Goal: Feedback & Contribution: Submit feedback/report problem

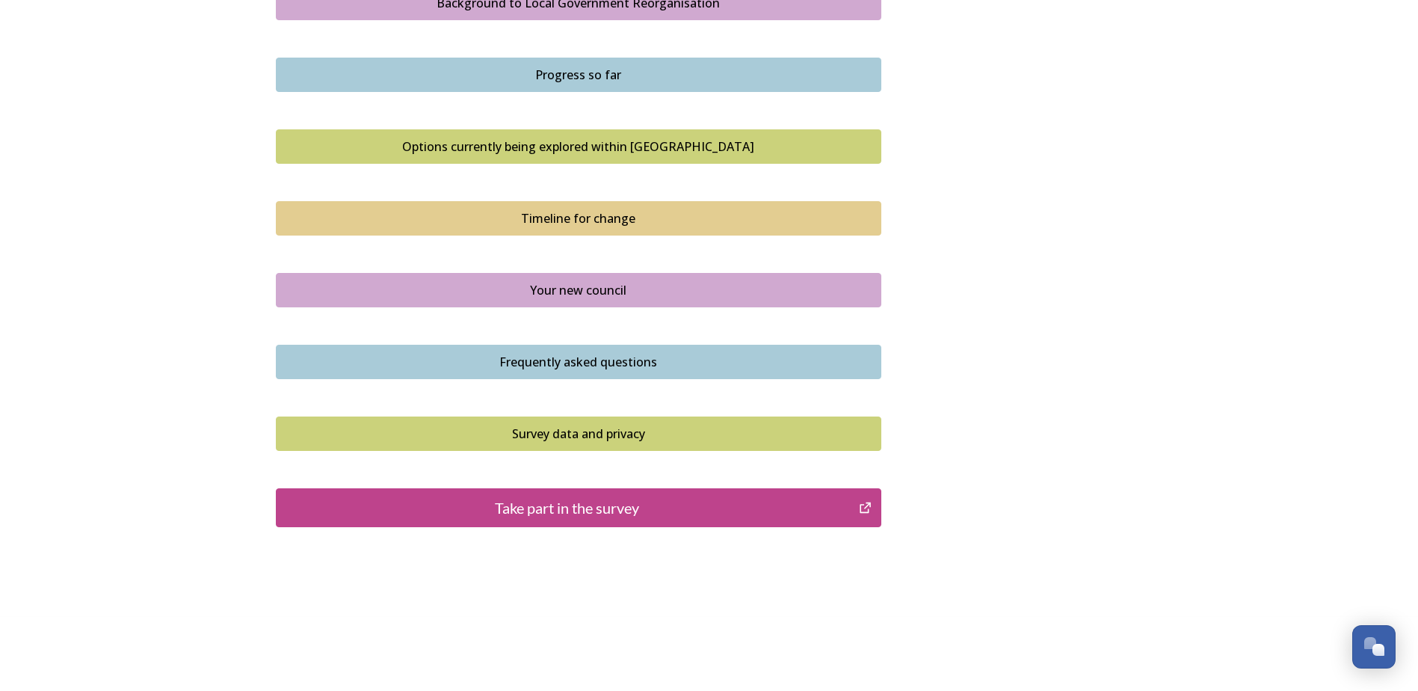
scroll to position [918, 0]
click at [552, 511] on div "Take part in the survey" at bounding box center [567, 507] width 567 height 22
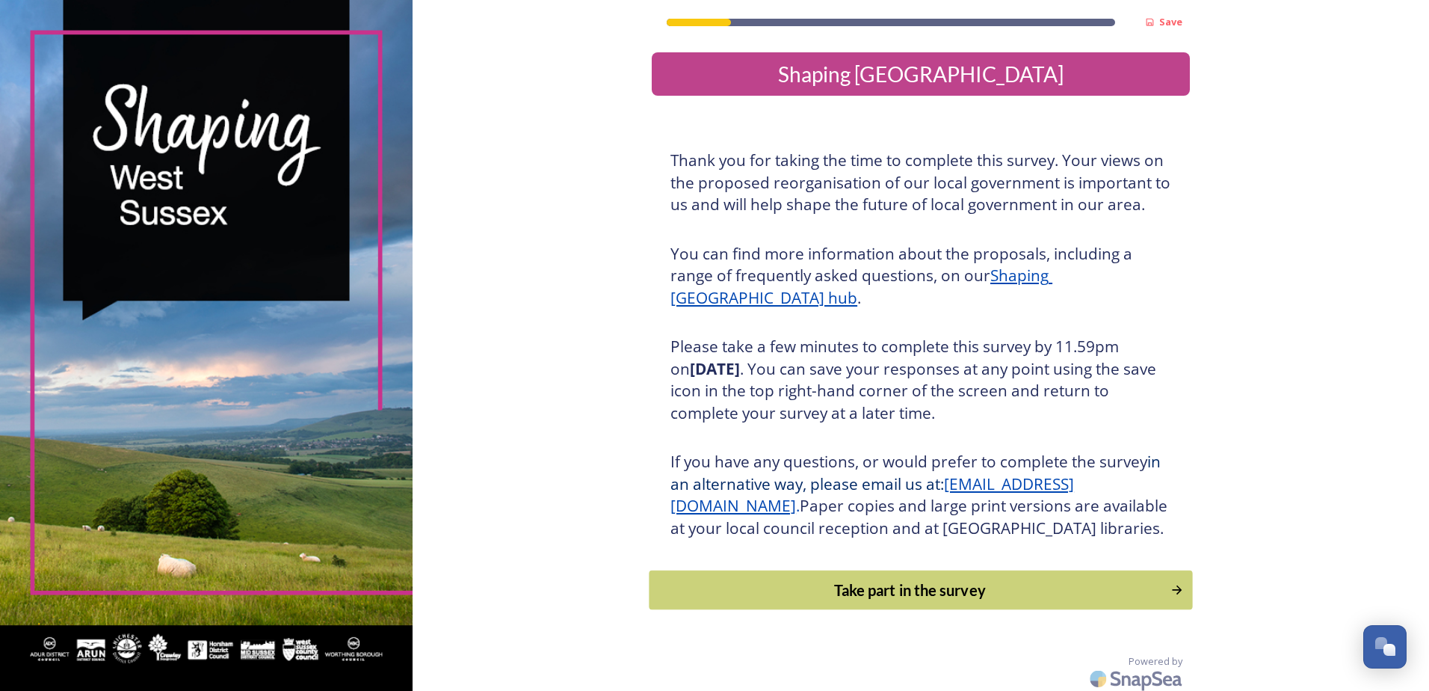
click at [897, 601] on div "Take part in the survey" at bounding box center [910, 590] width 505 height 22
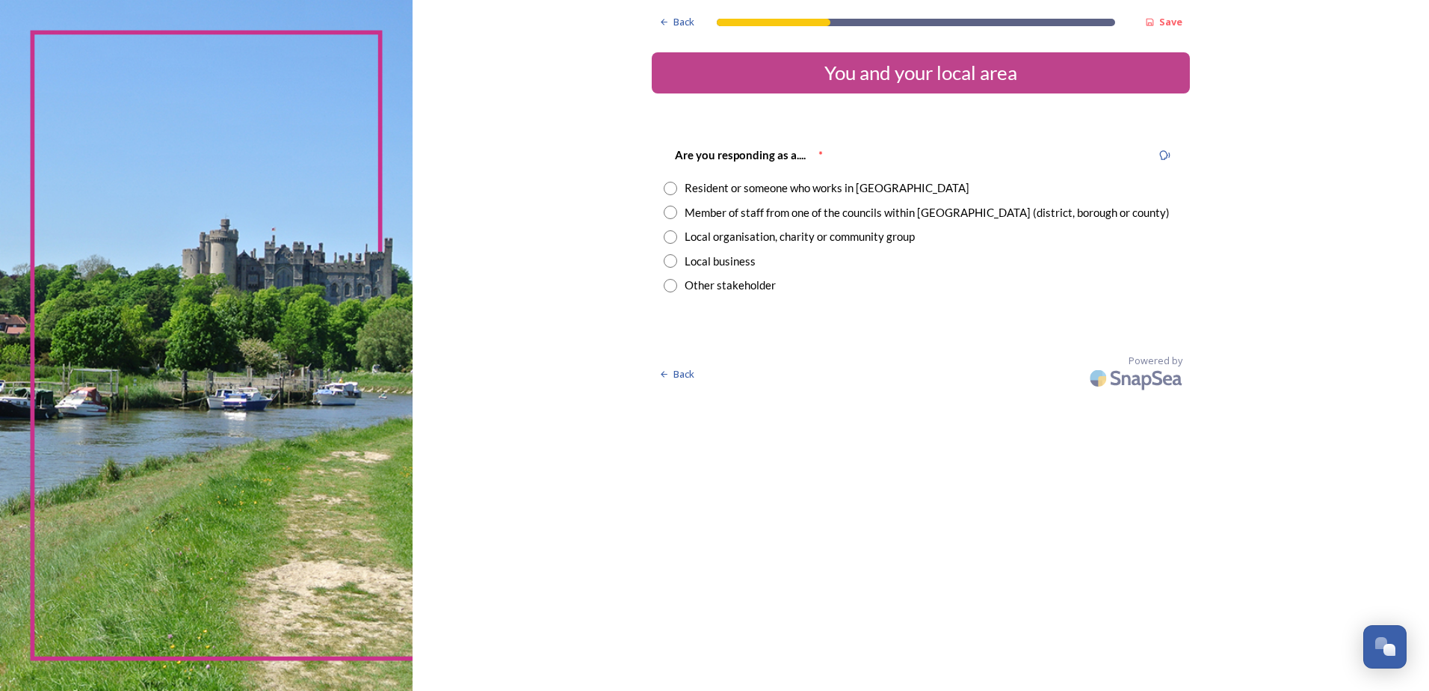
click at [673, 214] on input "radio" at bounding box center [670, 212] width 13 height 13
radio input "true"
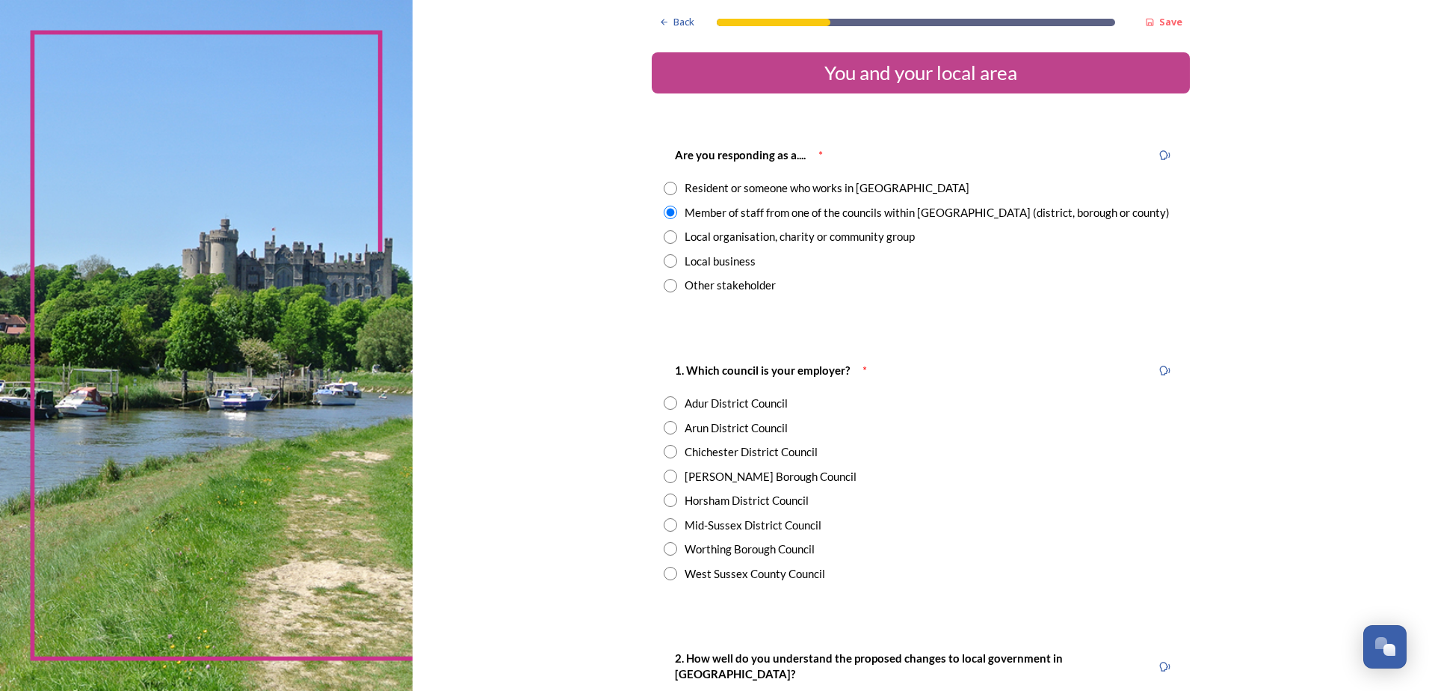
click at [666, 427] on input "radio" at bounding box center [670, 427] width 13 height 13
radio input "true"
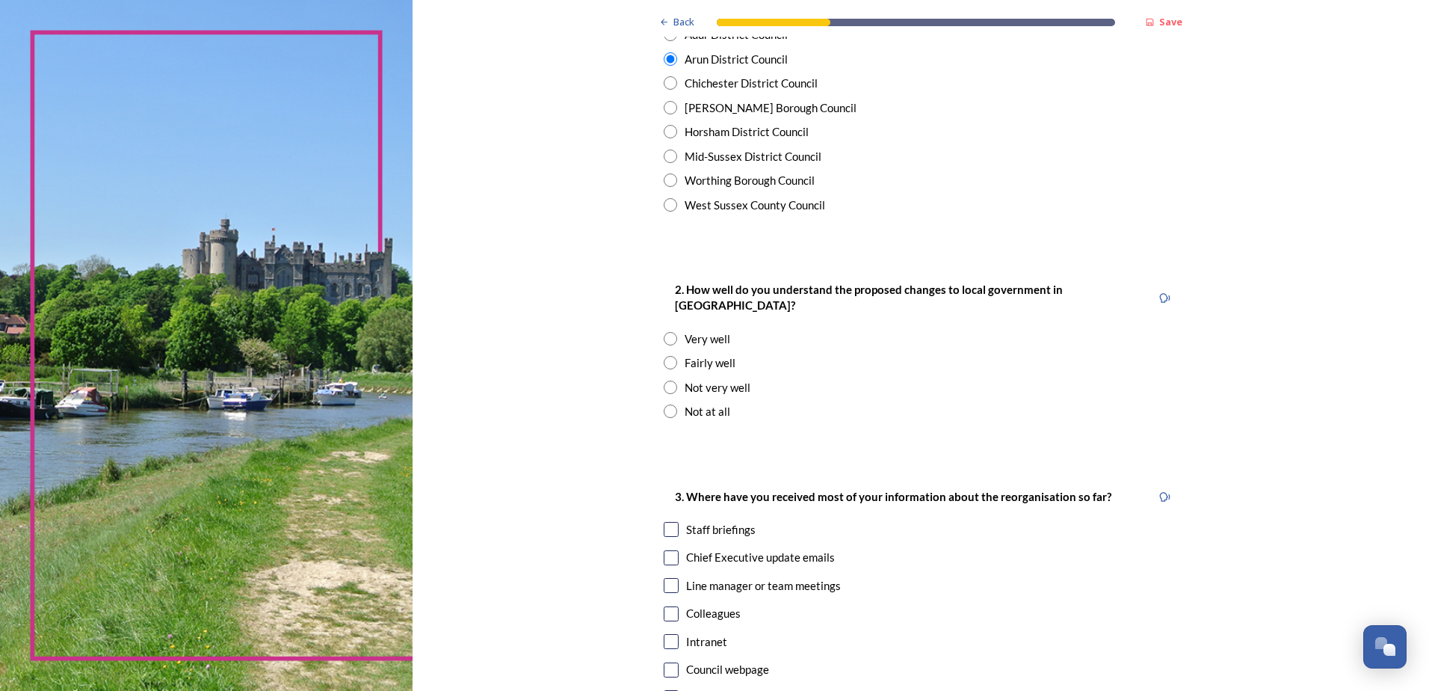
scroll to position [374, 0]
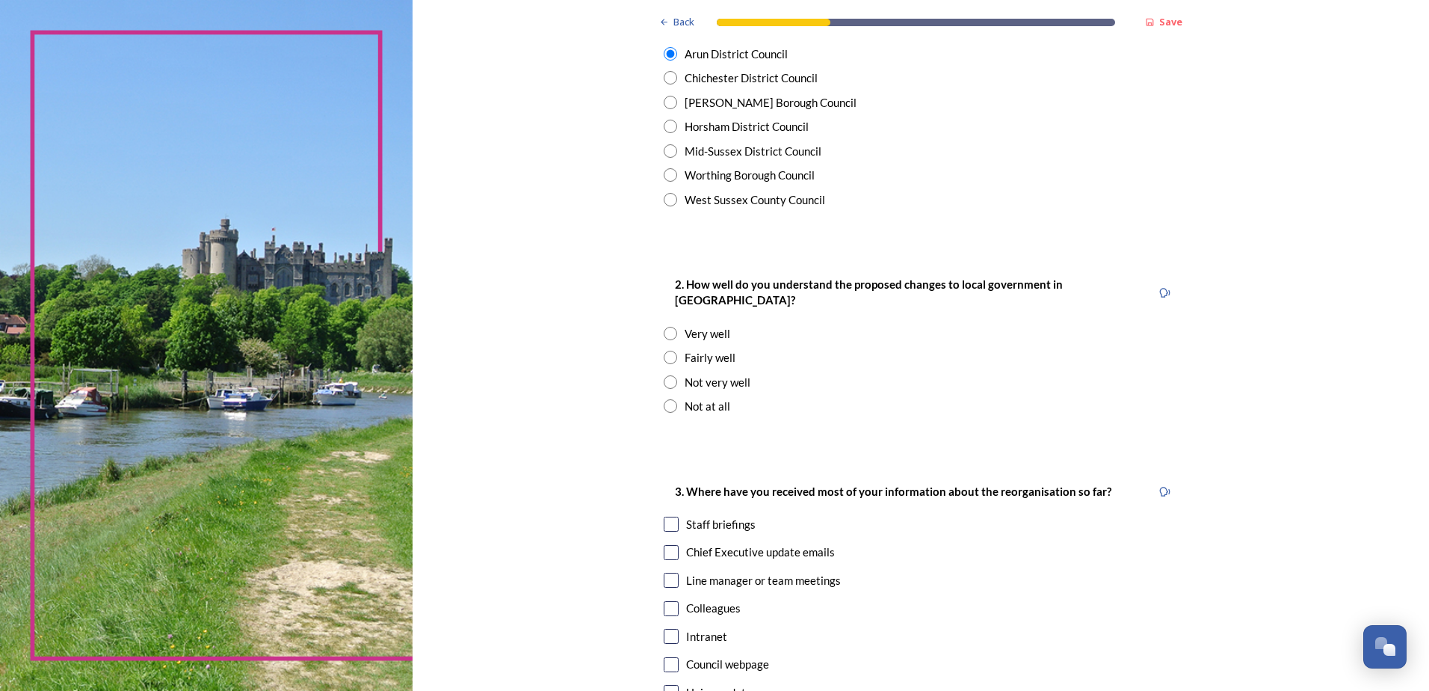
click at [664, 375] on input "radio" at bounding box center [670, 381] width 13 height 13
radio input "true"
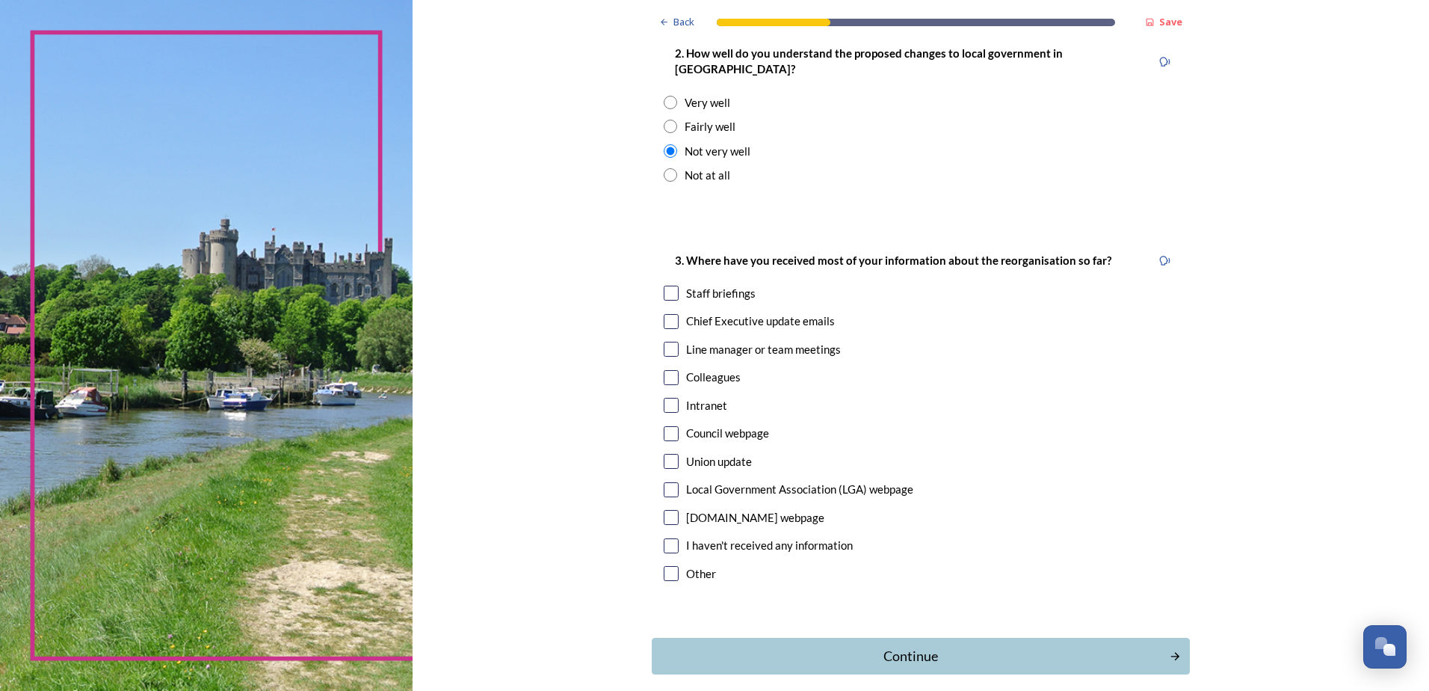
scroll to position [659, 0]
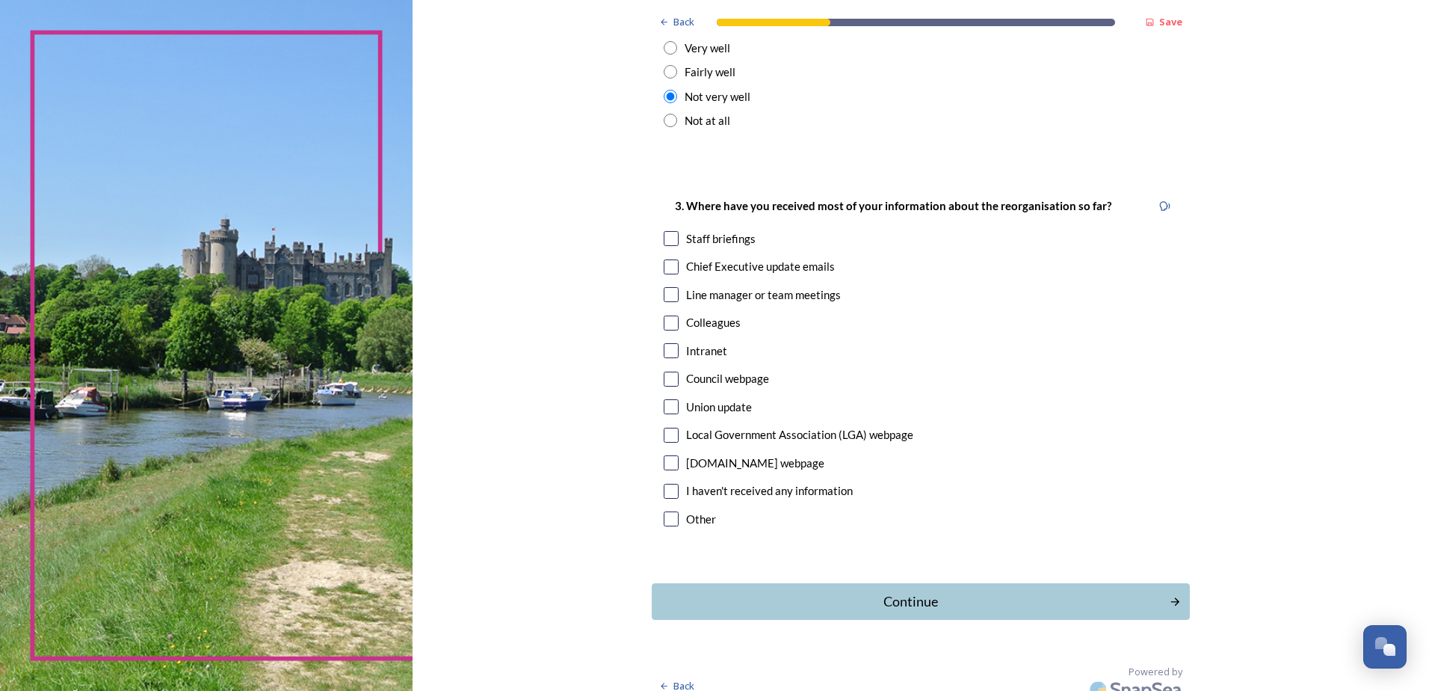
click at [668, 315] on input "checkbox" at bounding box center [671, 322] width 15 height 15
checkbox input "true"
click at [670, 343] on input "checkbox" at bounding box center [671, 350] width 15 height 15
checkbox input "true"
click at [902, 591] on div "Continue" at bounding box center [911, 601] width 506 height 20
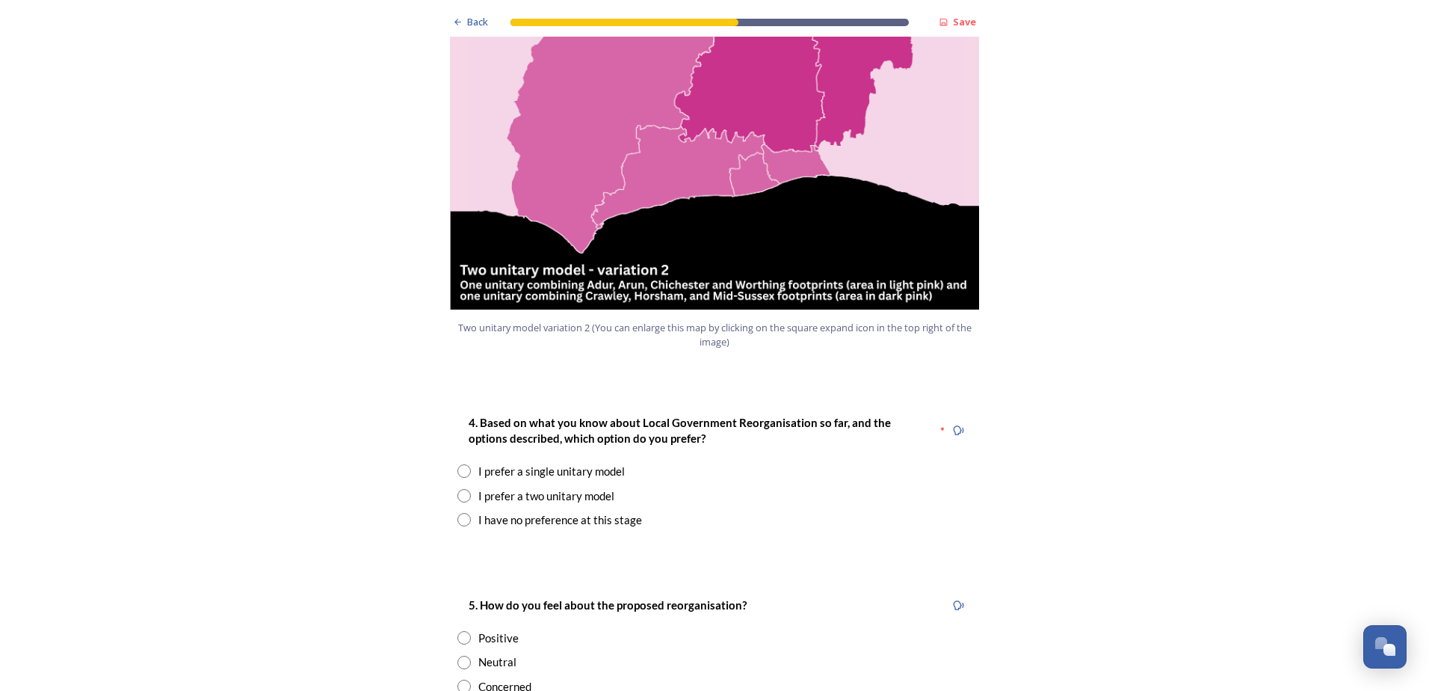
scroll to position [1719, 0]
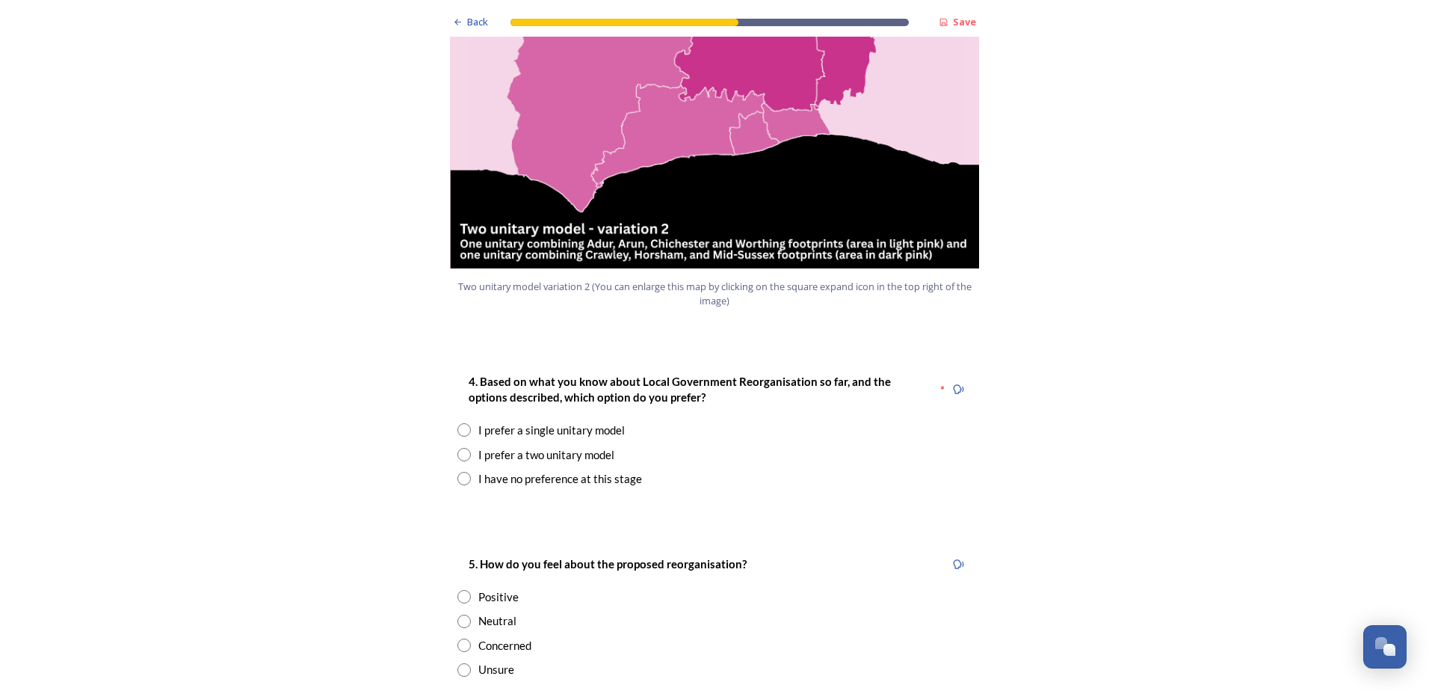
drag, startPoint x: 458, startPoint y: 412, endPoint x: 463, endPoint y: 419, distance: 8.1
click at [458, 448] on input "radio" at bounding box center [464, 454] width 13 height 13
radio input "true"
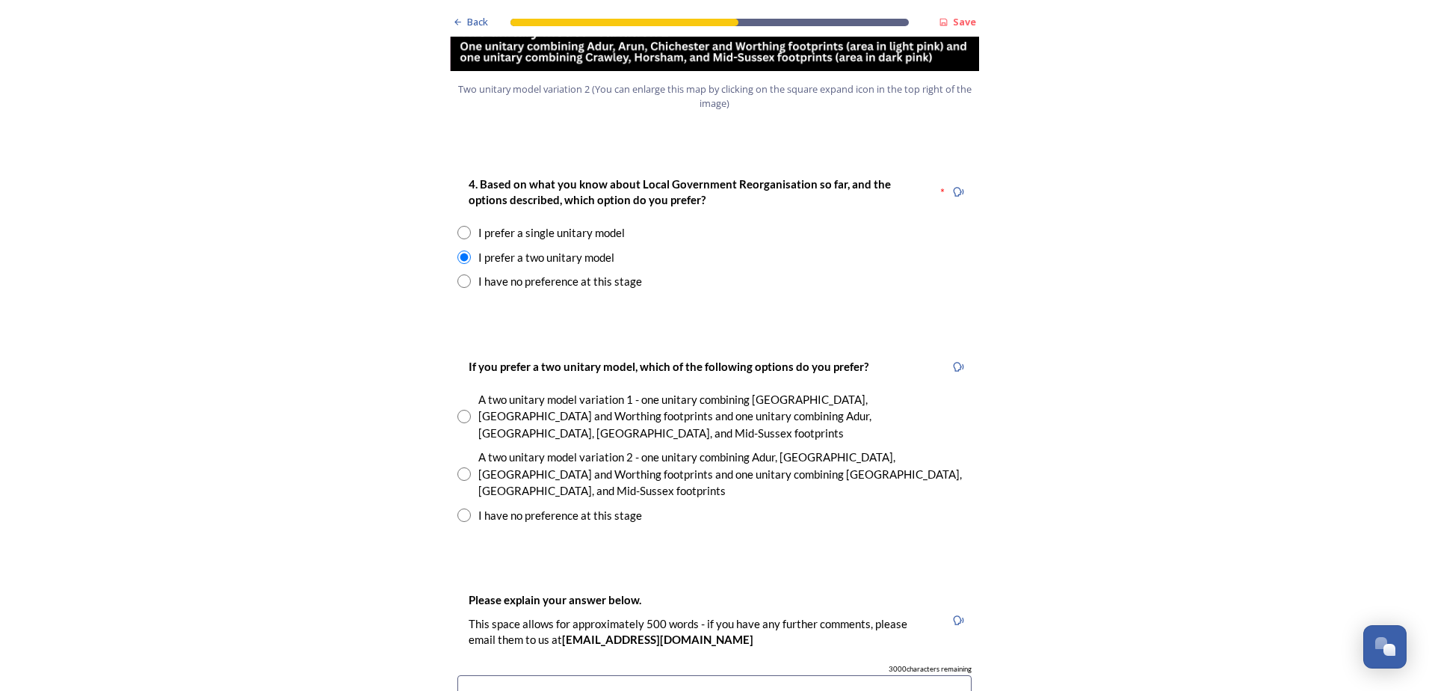
scroll to position [2019, 0]
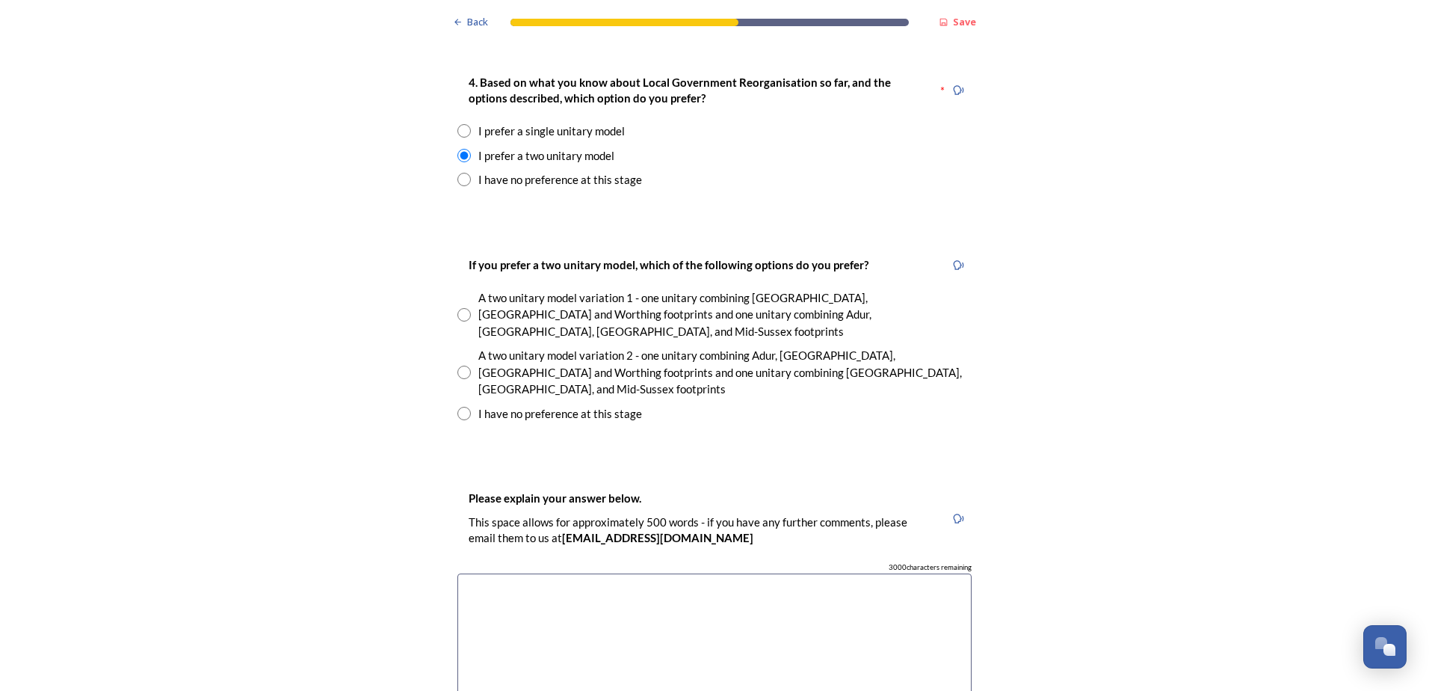
click at [462, 308] on input "radio" at bounding box center [464, 314] width 13 height 13
radio input "true"
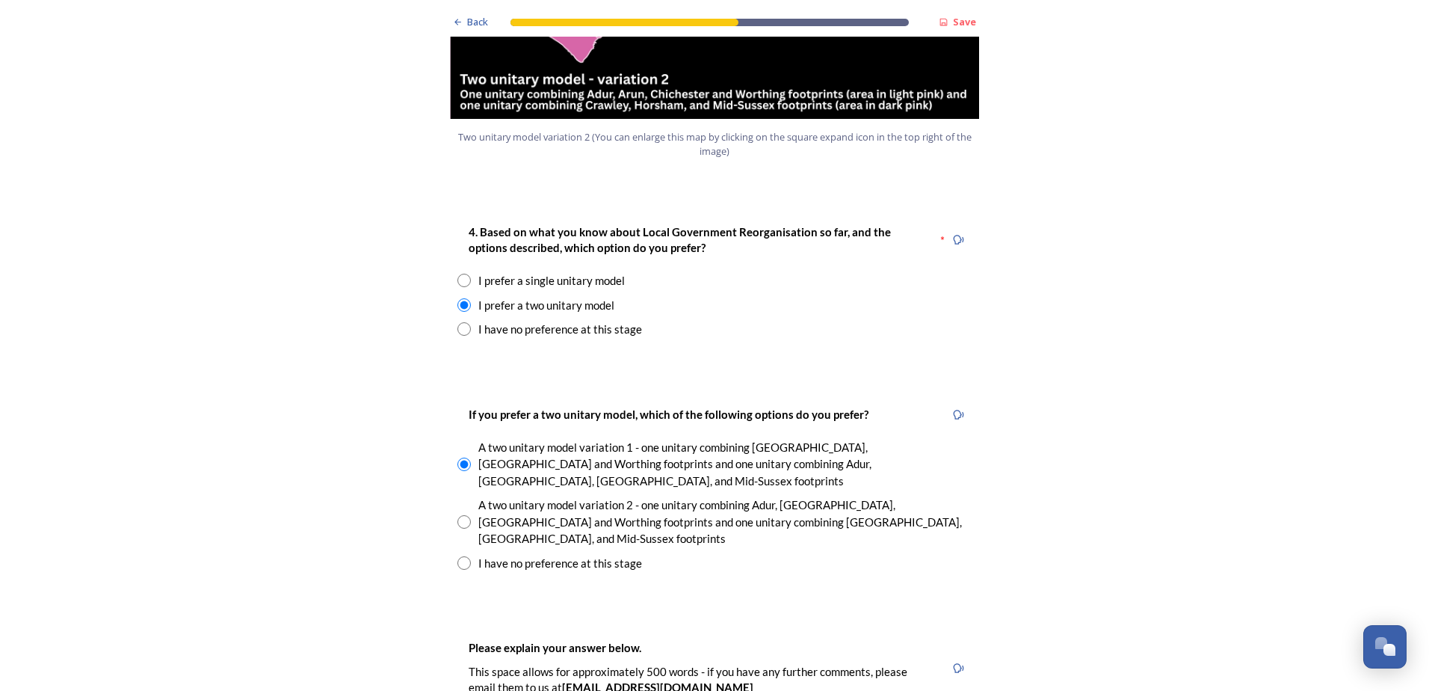
scroll to position [2243, 0]
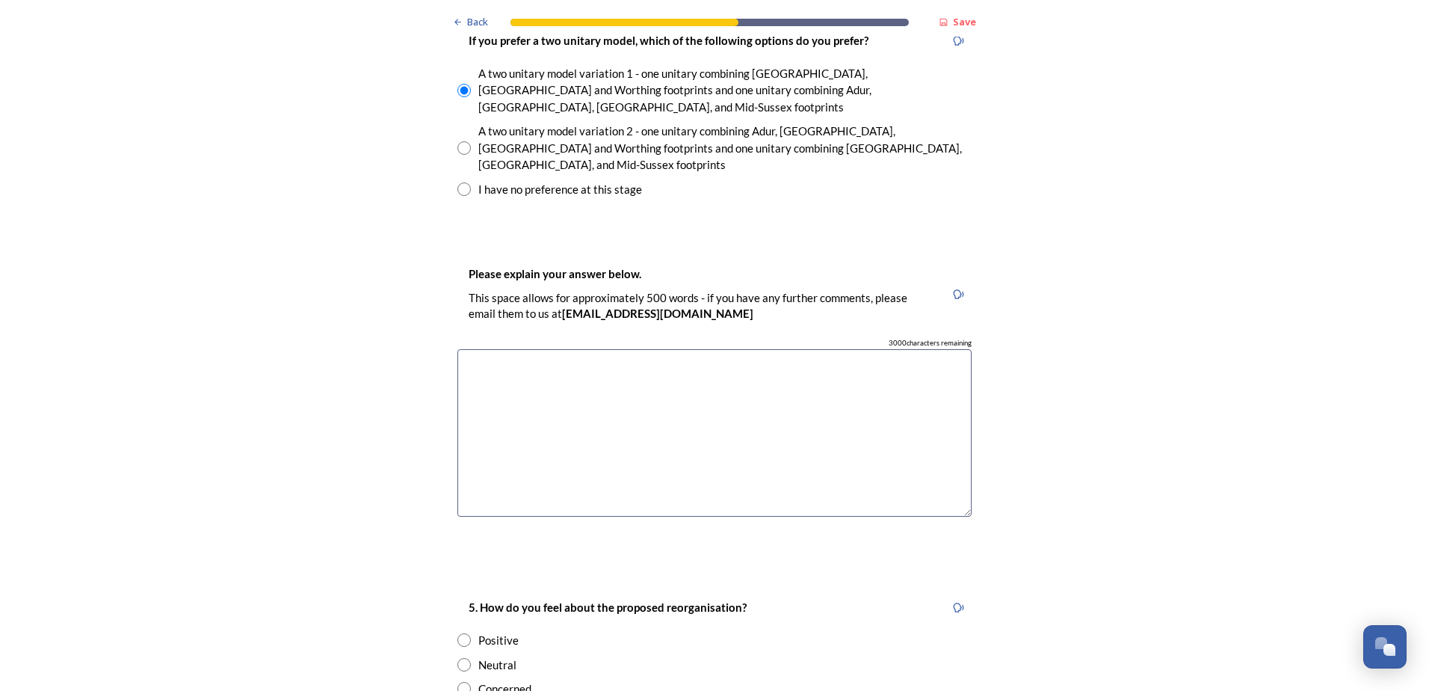
click at [521, 349] on textarea at bounding box center [715, 433] width 514 height 168
click at [852, 349] on textarea "I just think that geographically it would be easier for residents to understand" at bounding box center [715, 433] width 514 height 168
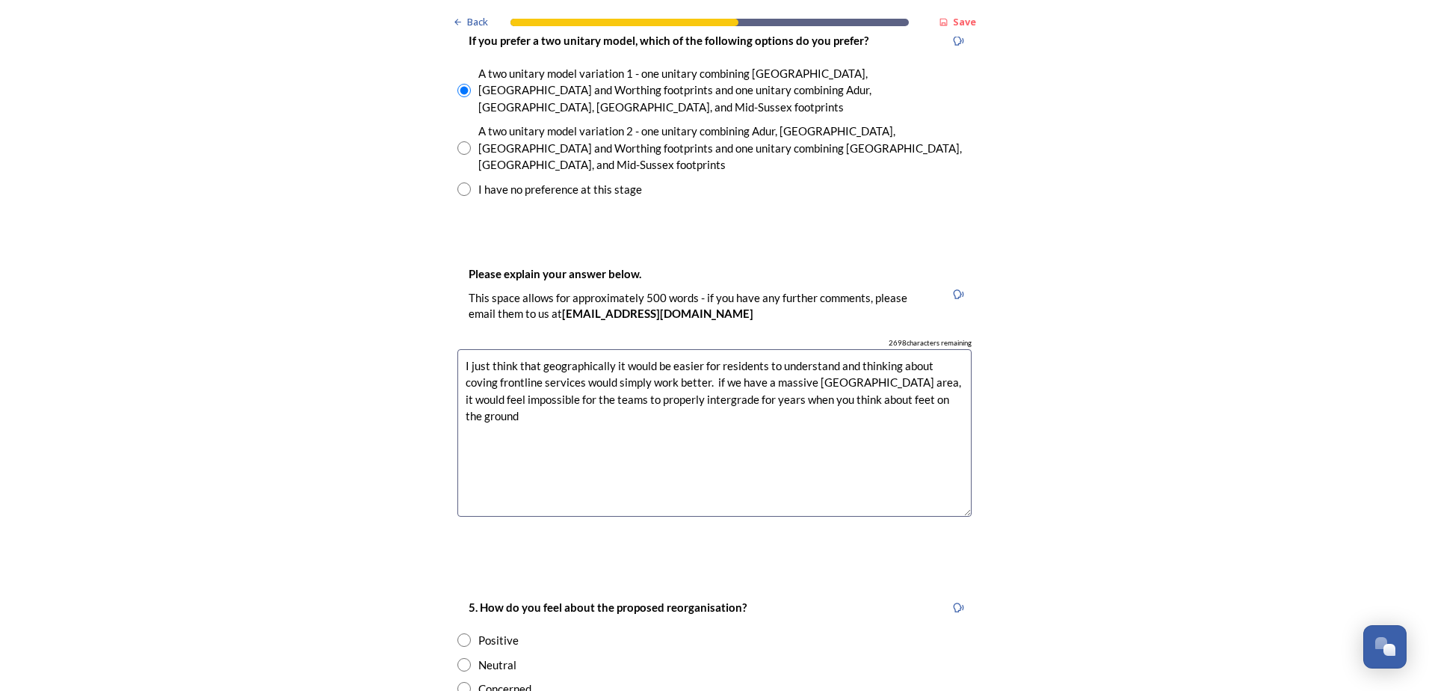
click at [705, 349] on textarea "I just think that geographically it would be easier for residents to understand…" at bounding box center [715, 433] width 514 height 168
click at [762, 384] on textarea "I just think that geographically it would be easier for residents to understand…" at bounding box center [715, 433] width 514 height 168
click at [956, 349] on textarea "I just think that geographically it would be easier for residents to understand…" at bounding box center [715, 433] width 514 height 168
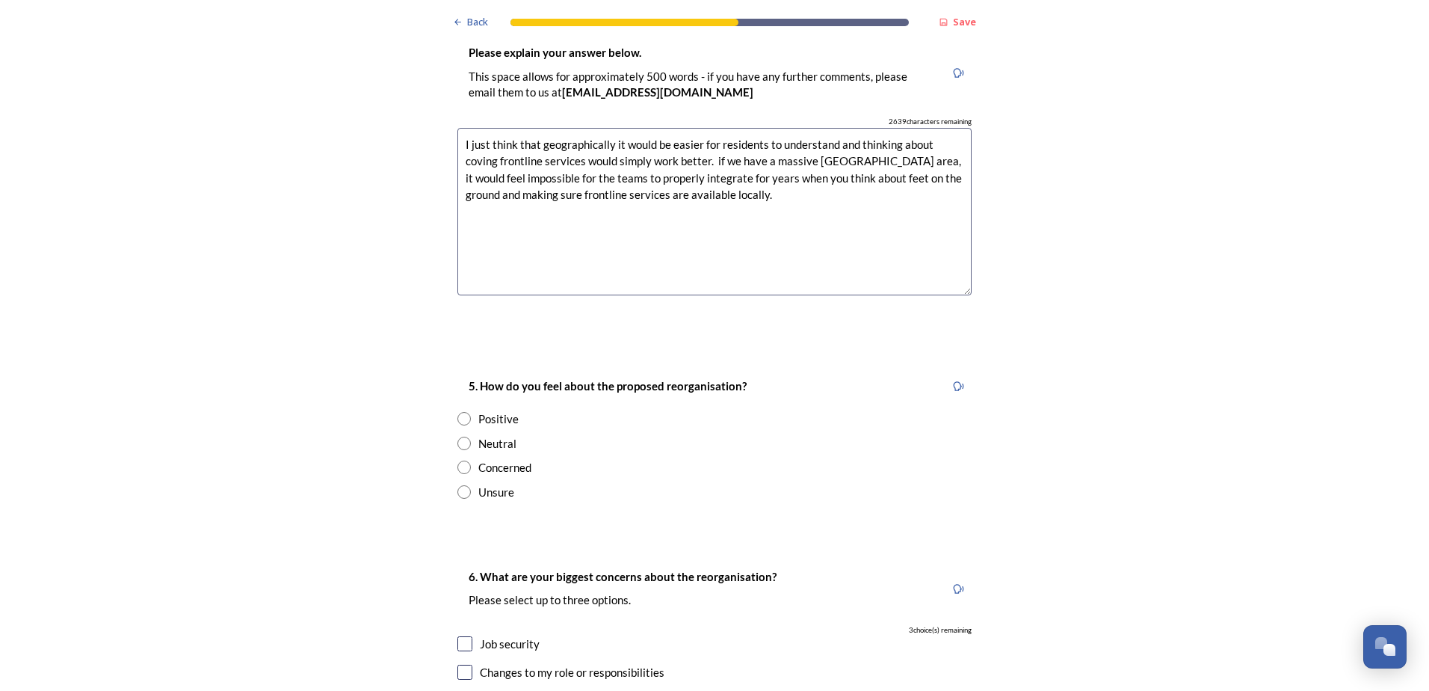
scroll to position [2467, 0]
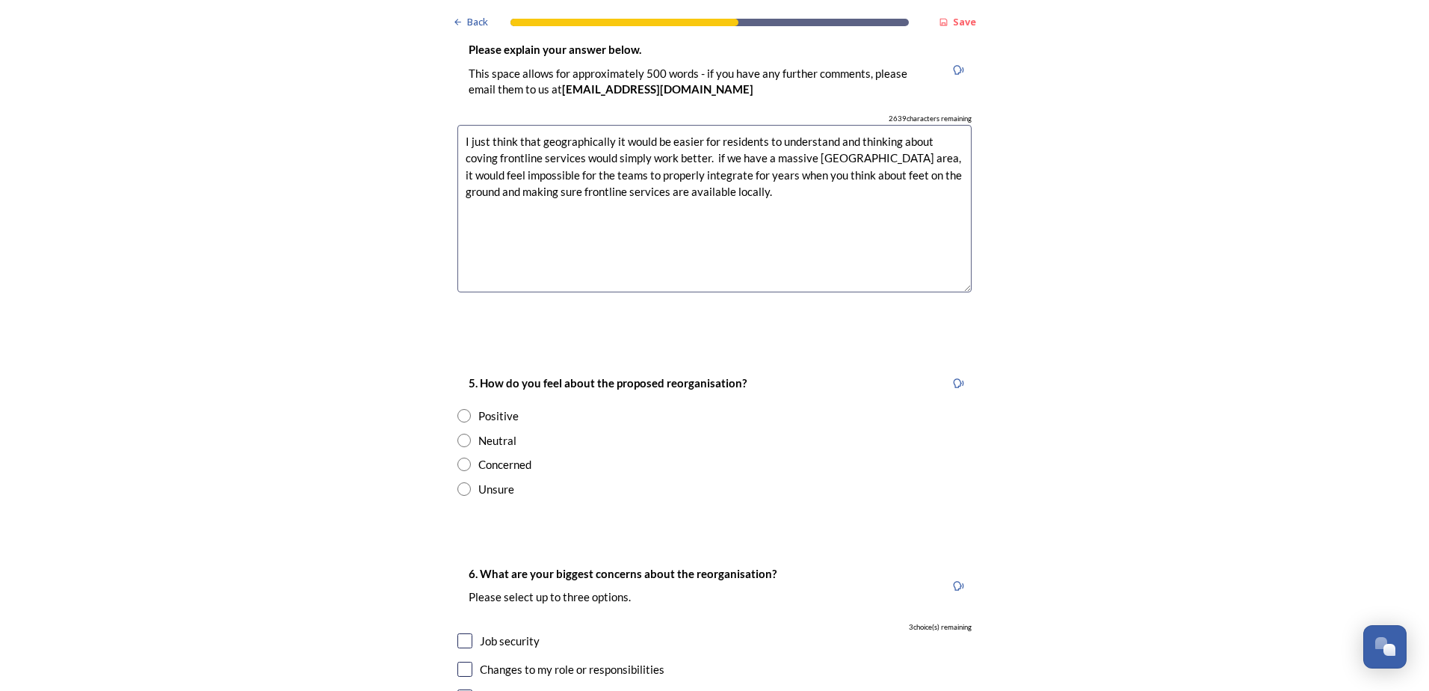
type textarea "I just think that geographically it would be easier for residents to understand…"
click at [460, 434] on input "radio" at bounding box center [464, 440] width 13 height 13
radio input "true"
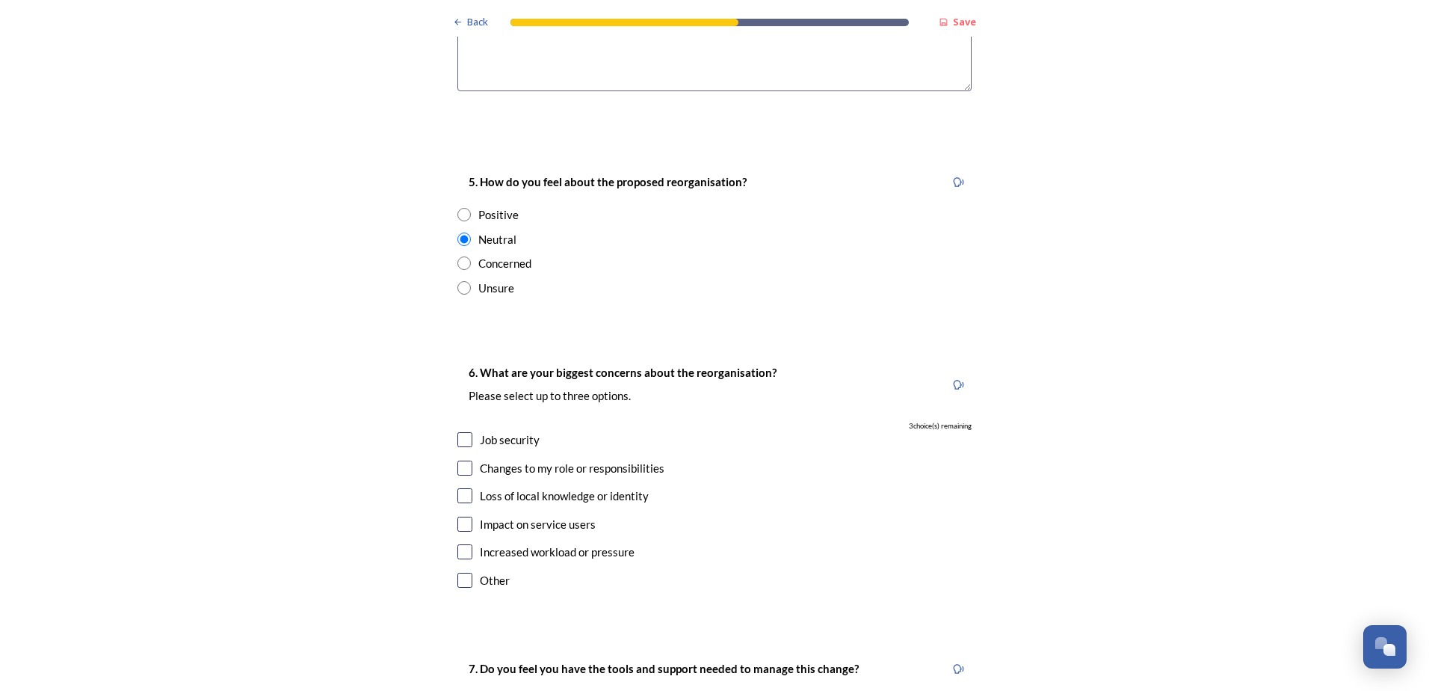
scroll to position [2766, 0]
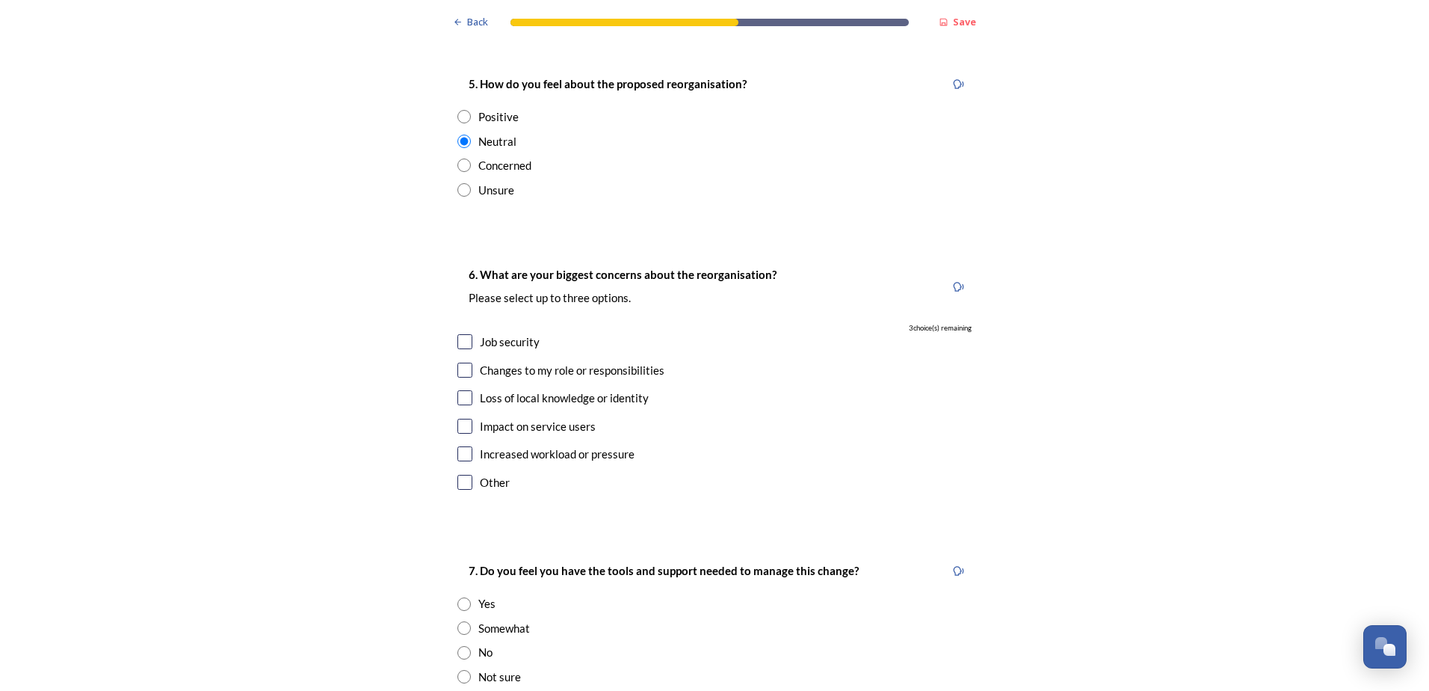
click at [458, 334] on input "checkbox" at bounding box center [465, 341] width 15 height 15
checkbox input "true"
click at [458, 363] on input "checkbox" at bounding box center [465, 370] width 15 height 15
checkbox input "true"
click at [461, 333] on div "6. What are your biggest concerns about the reorganisation? Please select up to…" at bounding box center [715, 379] width 538 height 259
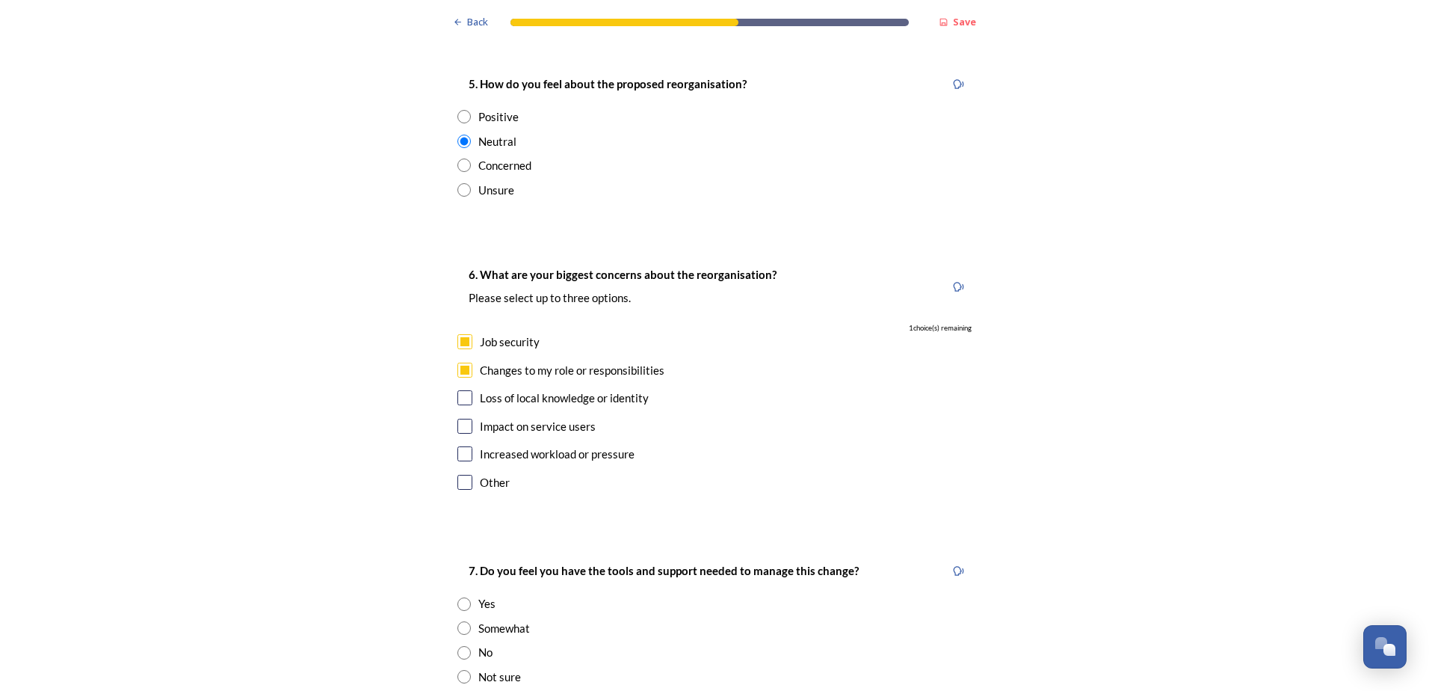
click at [463, 390] on input "checkbox" at bounding box center [465, 397] width 15 height 15
checkbox input "true"
click at [461, 419] on input "checkbox" at bounding box center [465, 426] width 15 height 15
click at [463, 419] on input "checkbox" at bounding box center [465, 426] width 15 height 15
click at [458, 419] on input "checkbox" at bounding box center [465, 426] width 15 height 15
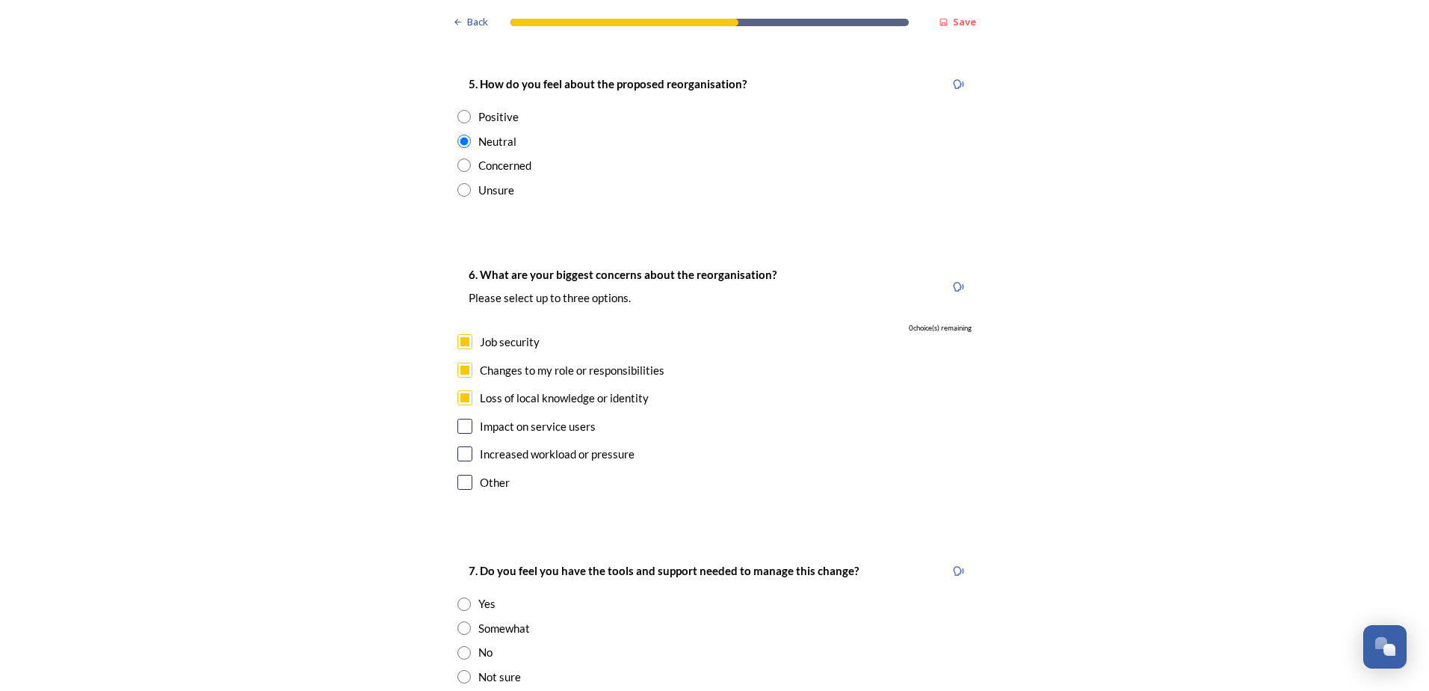
checkbox input "false"
click at [464, 363] on input "checkbox" at bounding box center [465, 370] width 15 height 15
checkbox input "false"
click at [460, 419] on input "checkbox" at bounding box center [465, 426] width 15 height 15
checkbox input "true"
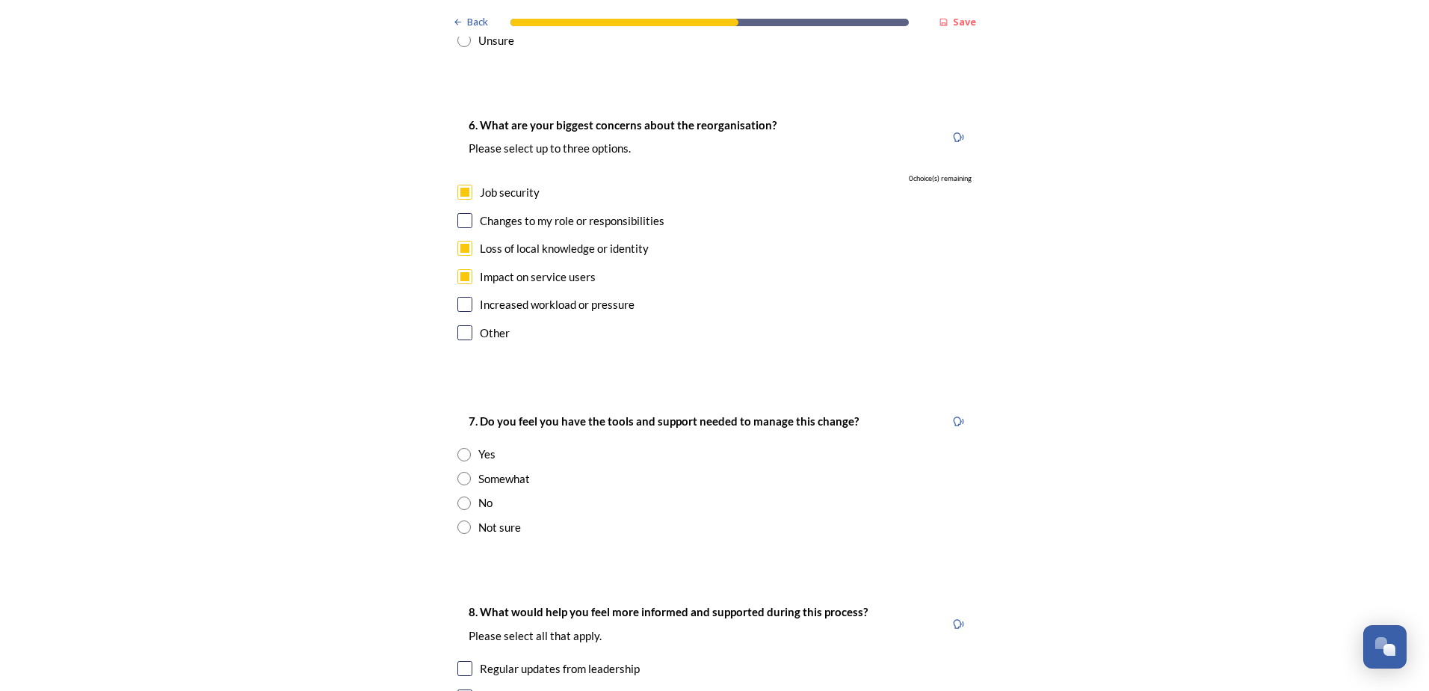
scroll to position [2990, 0]
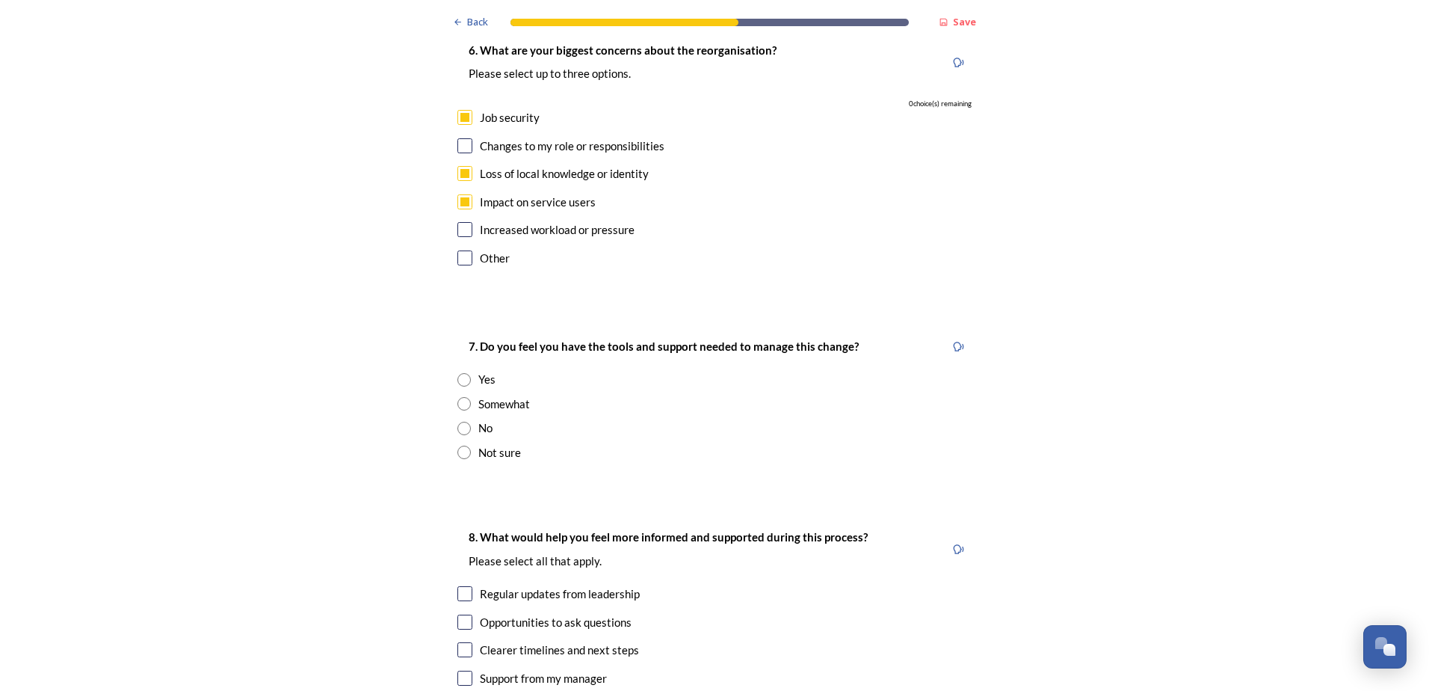
click at [458, 446] on input "radio" at bounding box center [464, 452] width 13 height 13
radio input "true"
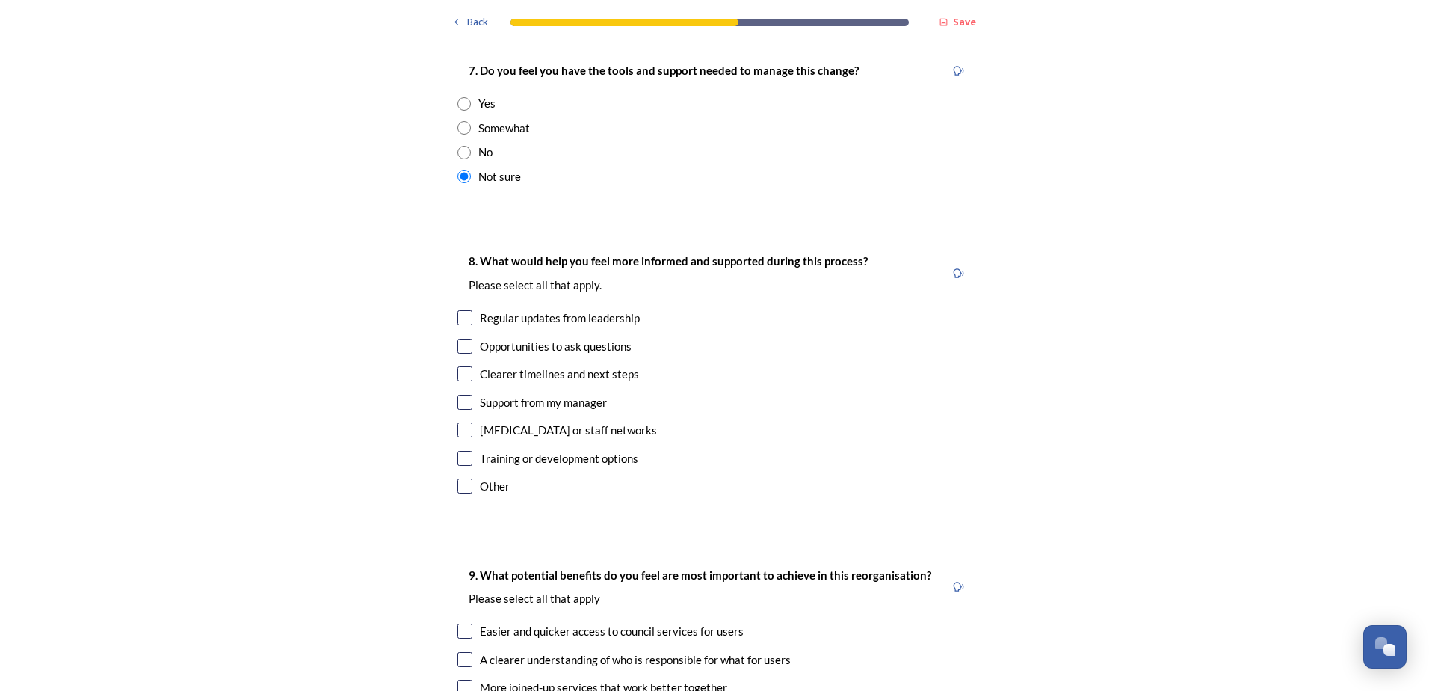
scroll to position [3289, 0]
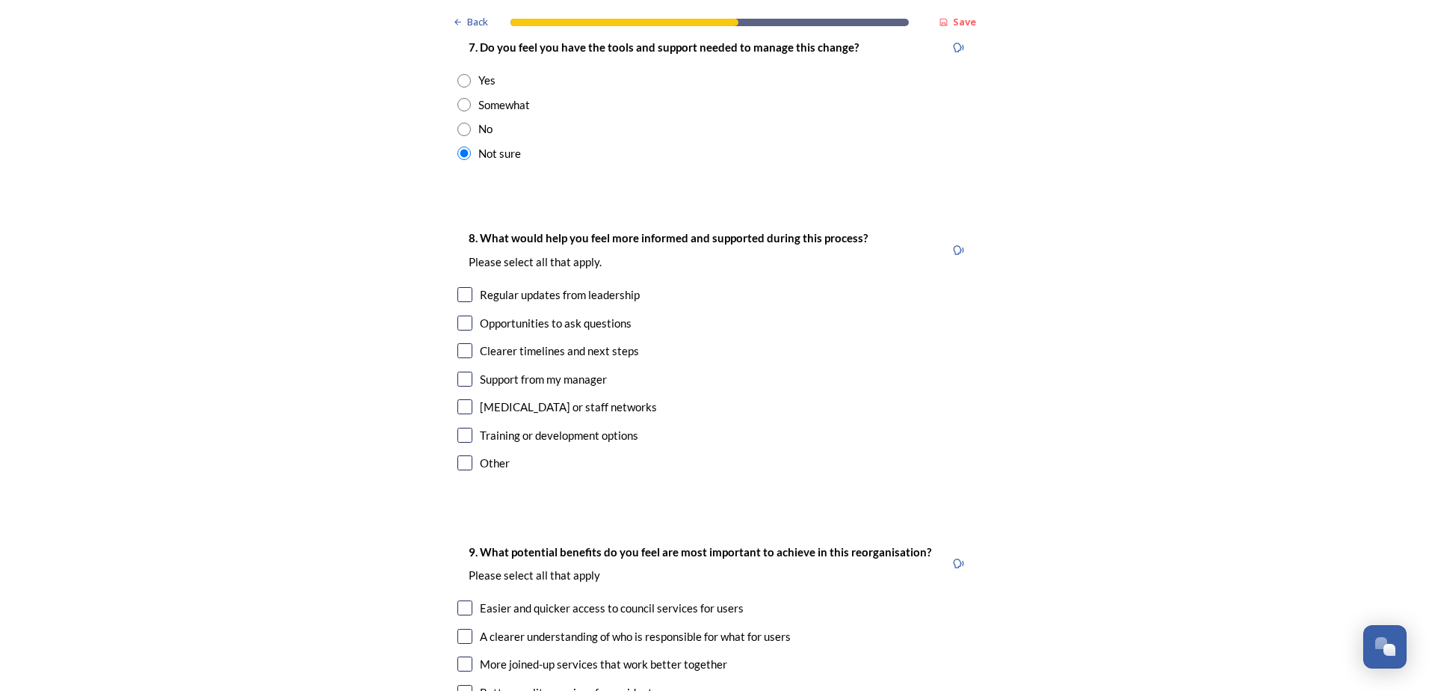
click at [460, 343] on input "checkbox" at bounding box center [465, 350] width 15 height 15
checkbox input "true"
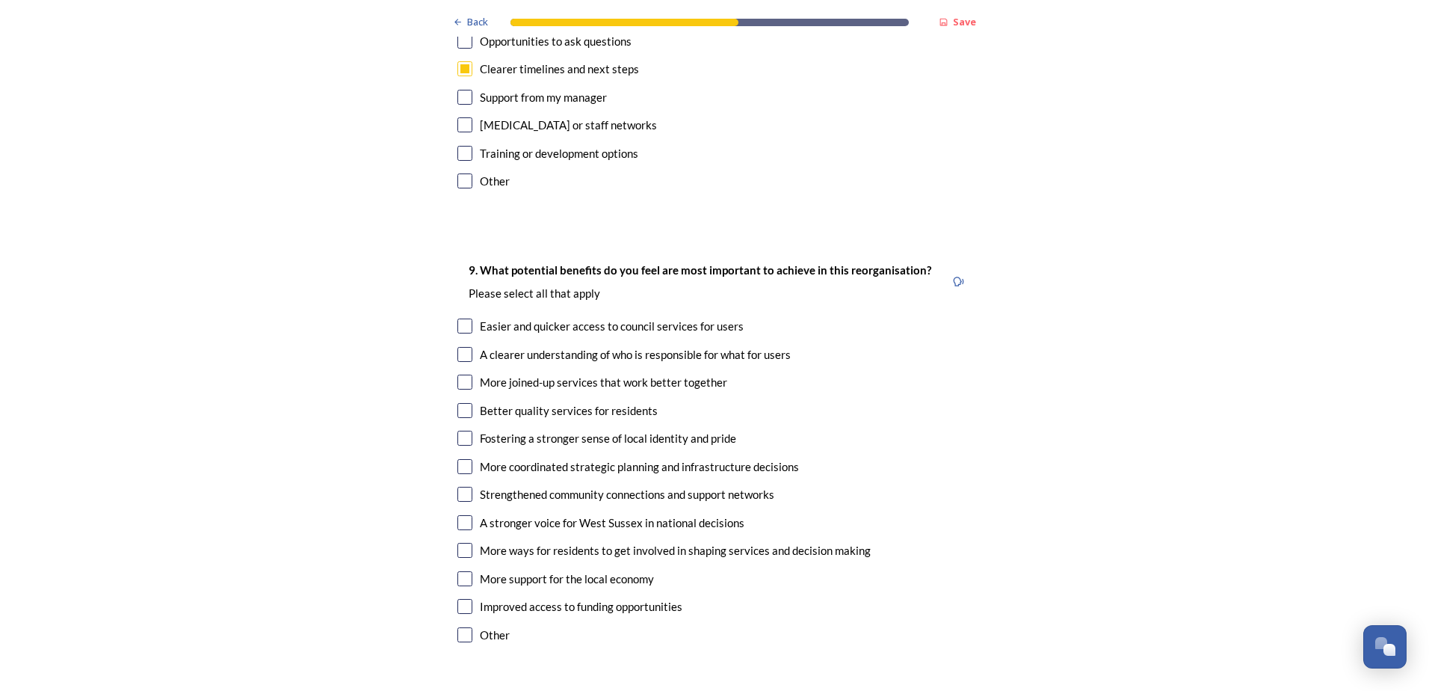
scroll to position [3588, 0]
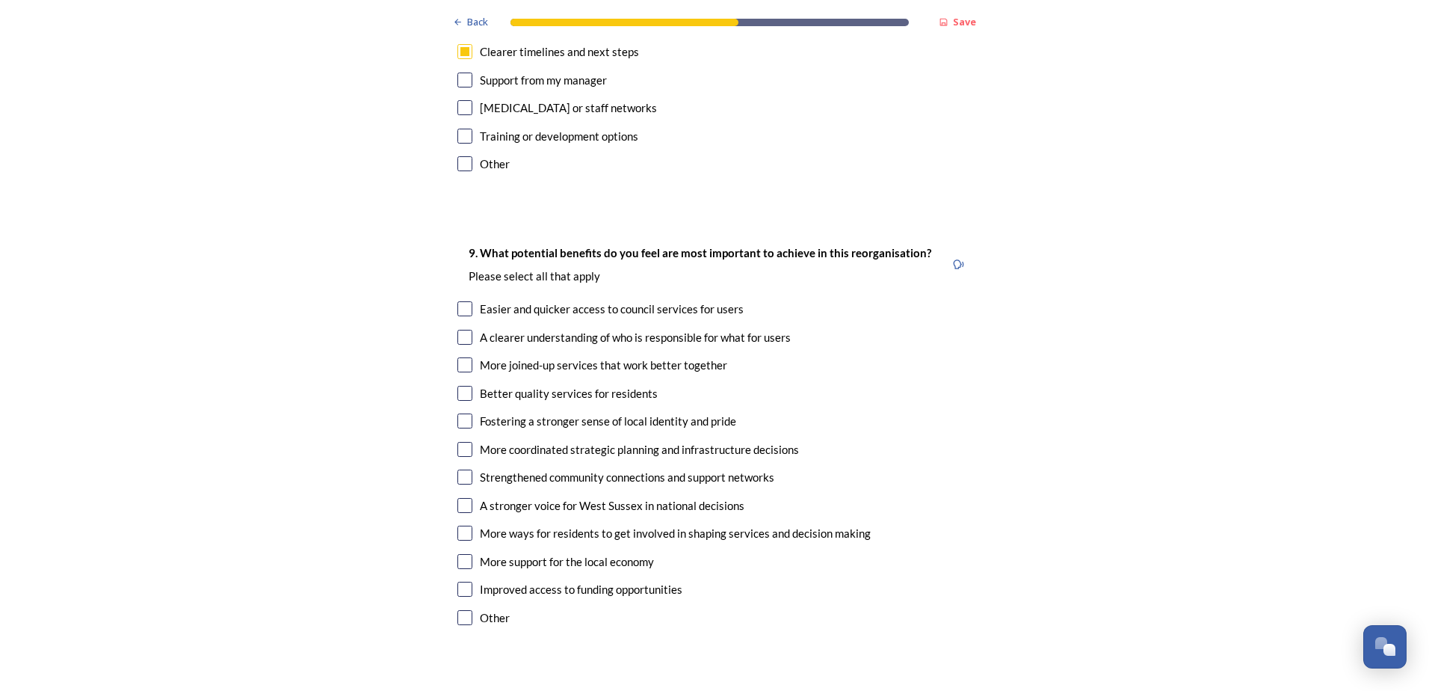
click at [464, 301] on input "checkbox" at bounding box center [465, 308] width 15 height 15
checkbox input "true"
click at [465, 330] on input "checkbox" at bounding box center [465, 337] width 15 height 15
checkbox input "true"
click at [463, 442] on input "checkbox" at bounding box center [465, 449] width 15 height 15
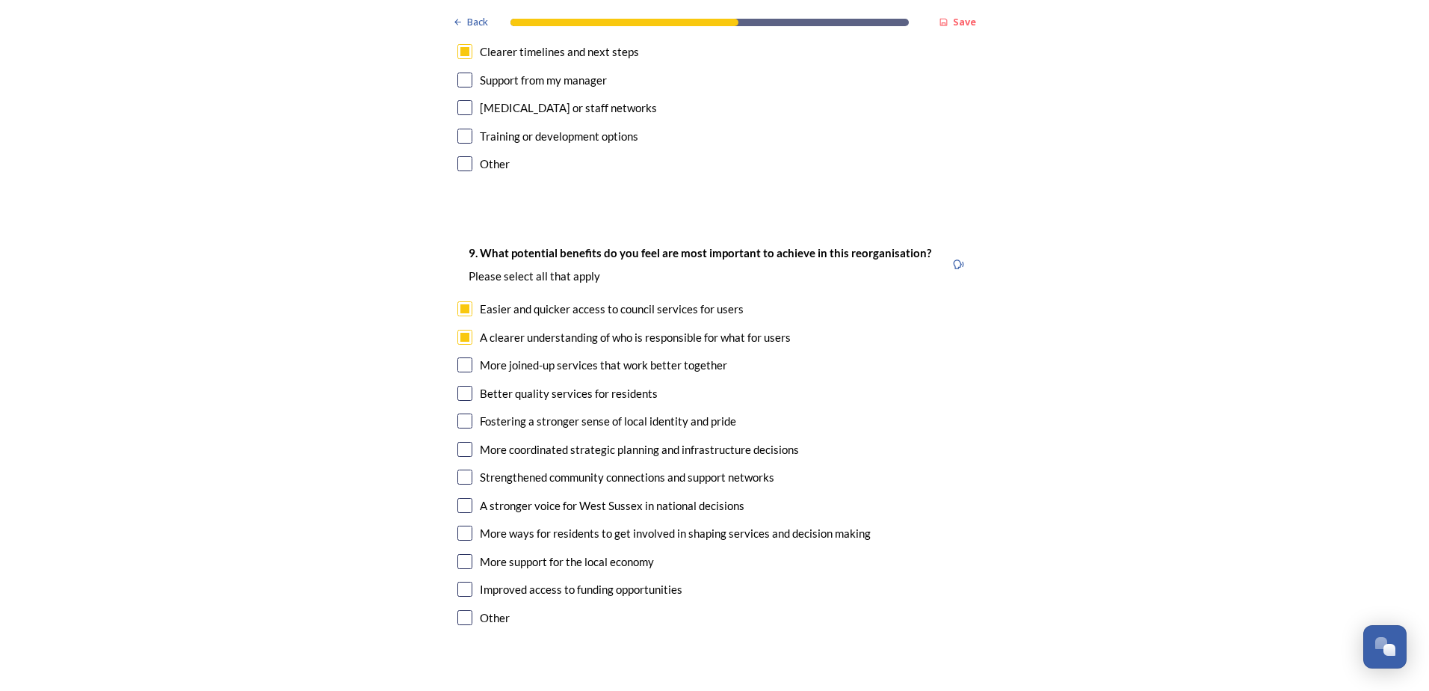
checkbox input "true"
click at [462, 469] on input "checkbox" at bounding box center [465, 476] width 15 height 15
checkbox input "true"
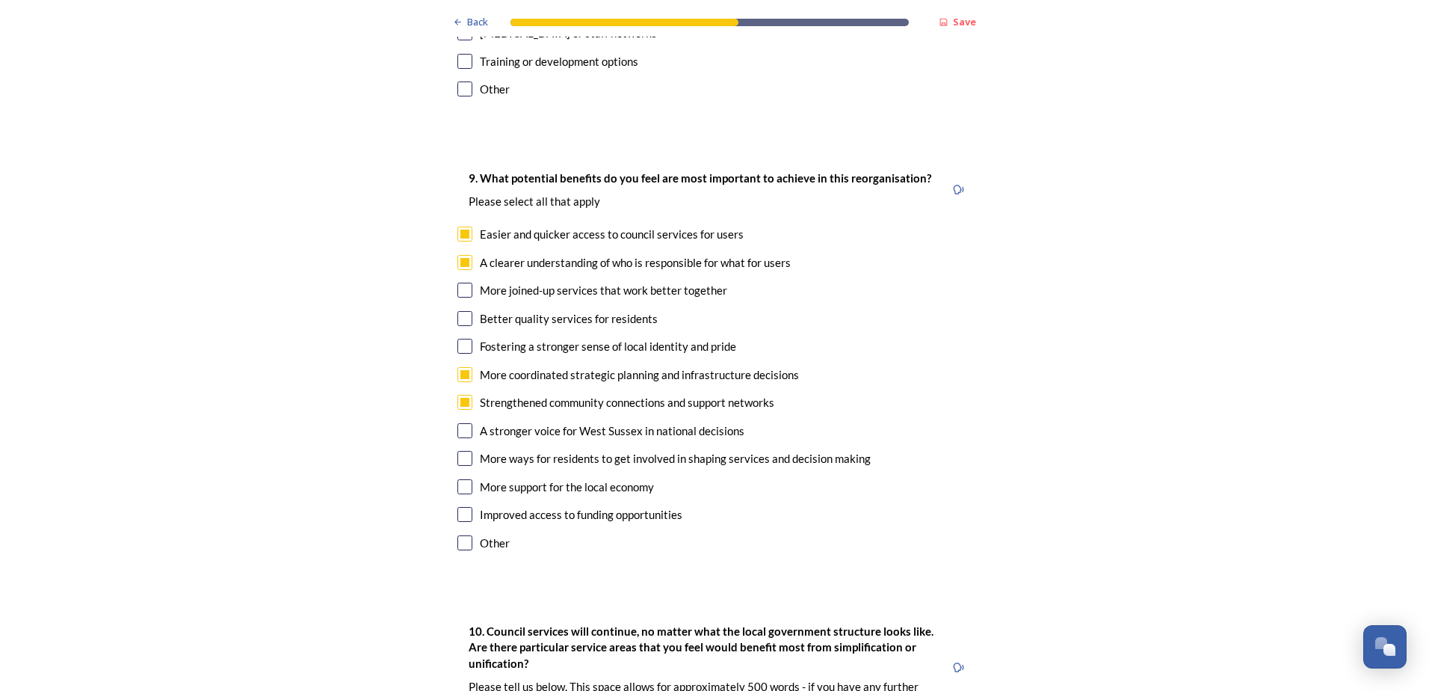
click at [464, 451] on input "checkbox" at bounding box center [465, 458] width 15 height 15
checkbox input "true"
click at [458, 507] on input "checkbox" at bounding box center [465, 514] width 15 height 15
checkbox input "true"
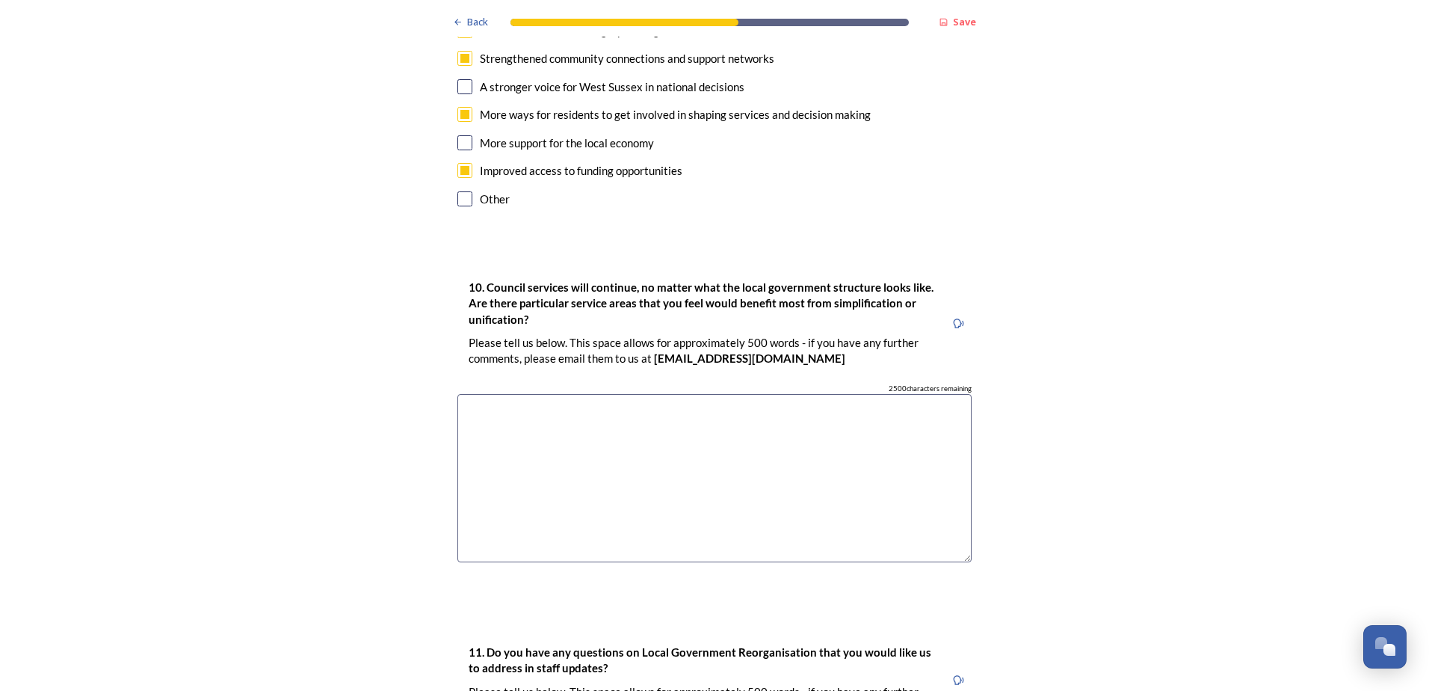
scroll to position [4037, 0]
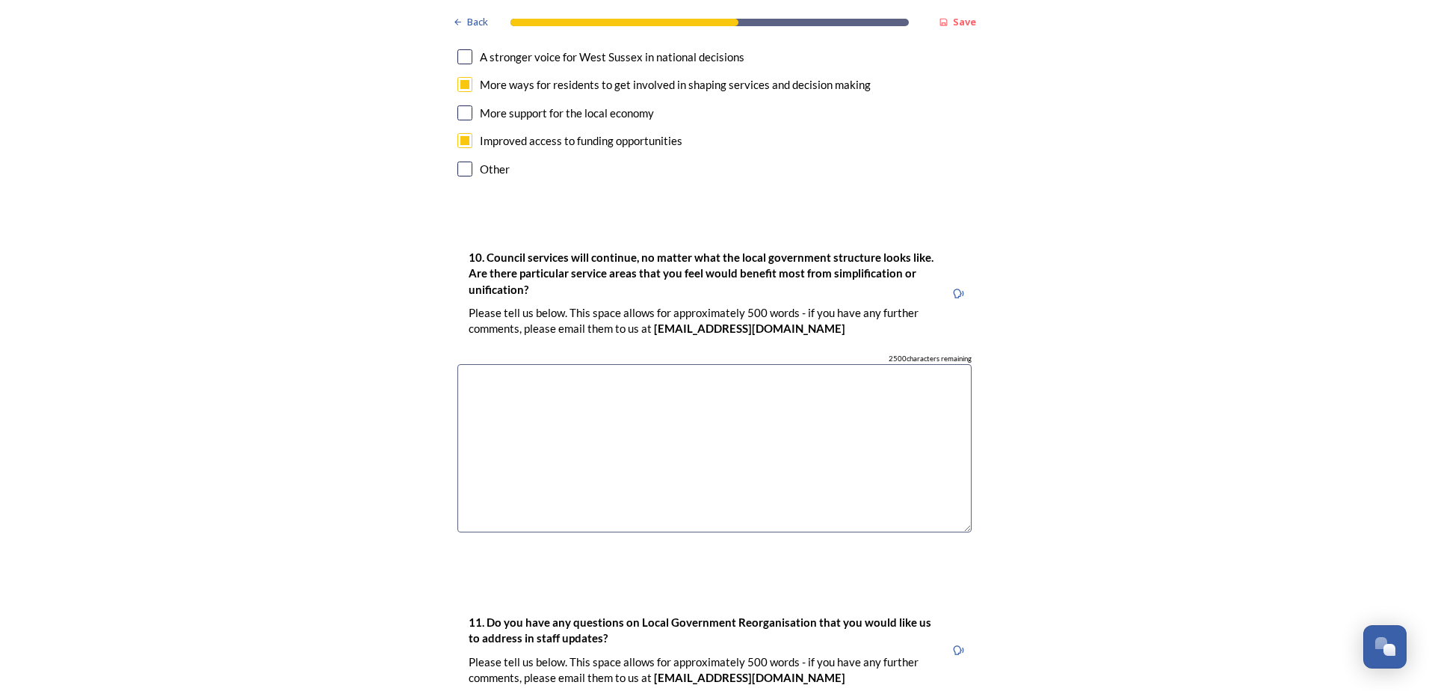
click at [490, 364] on textarea at bounding box center [715, 448] width 514 height 168
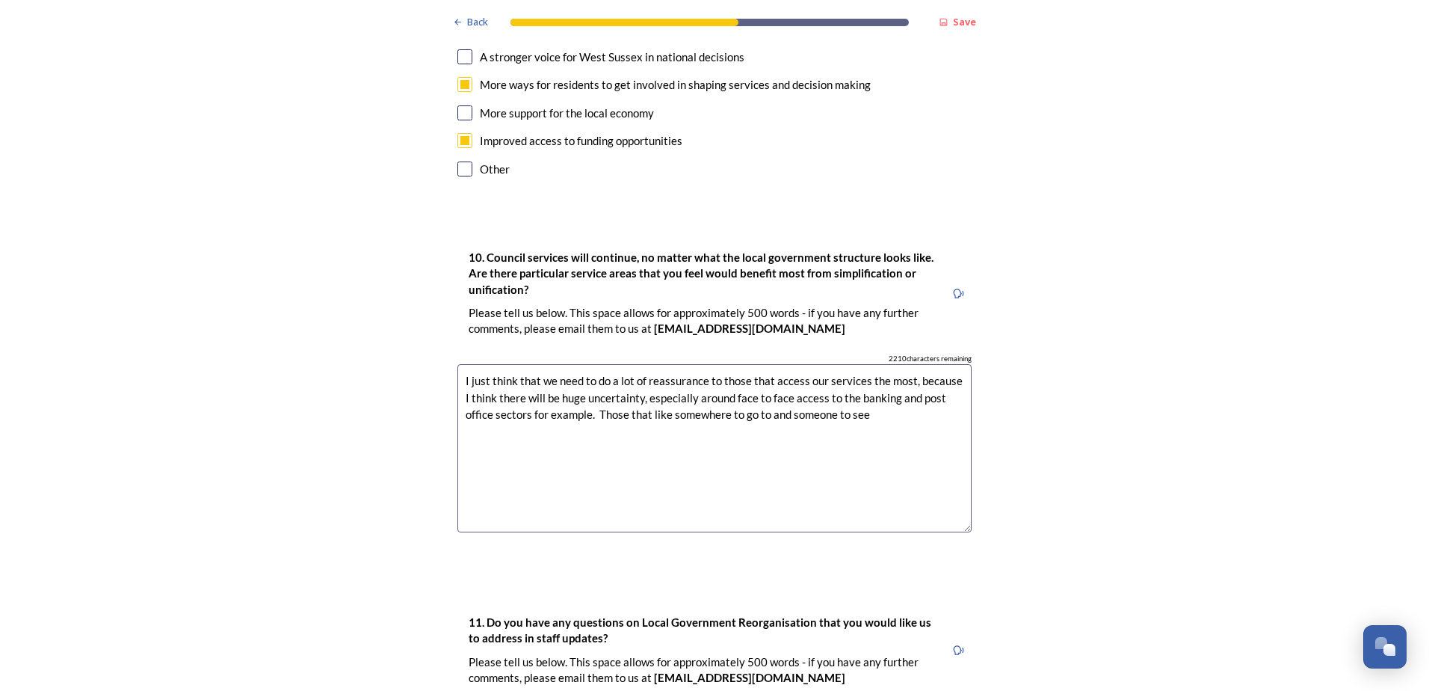
click at [502, 364] on textarea "I just think that we need to do a lot of reassurance to those that access our s…" at bounding box center [715, 448] width 514 height 168
click at [487, 364] on textarea "I just think that we need to do a lot of reassurance to those that access our s…" at bounding box center [715, 448] width 514 height 168
drag, startPoint x: 828, startPoint y: 319, endPoint x: 724, endPoint y: 324, distance: 104.0
click at [724, 364] on textarea "I just think that we need to do a lot of reassurance to those that access our s…" at bounding box center [715, 448] width 514 height 168
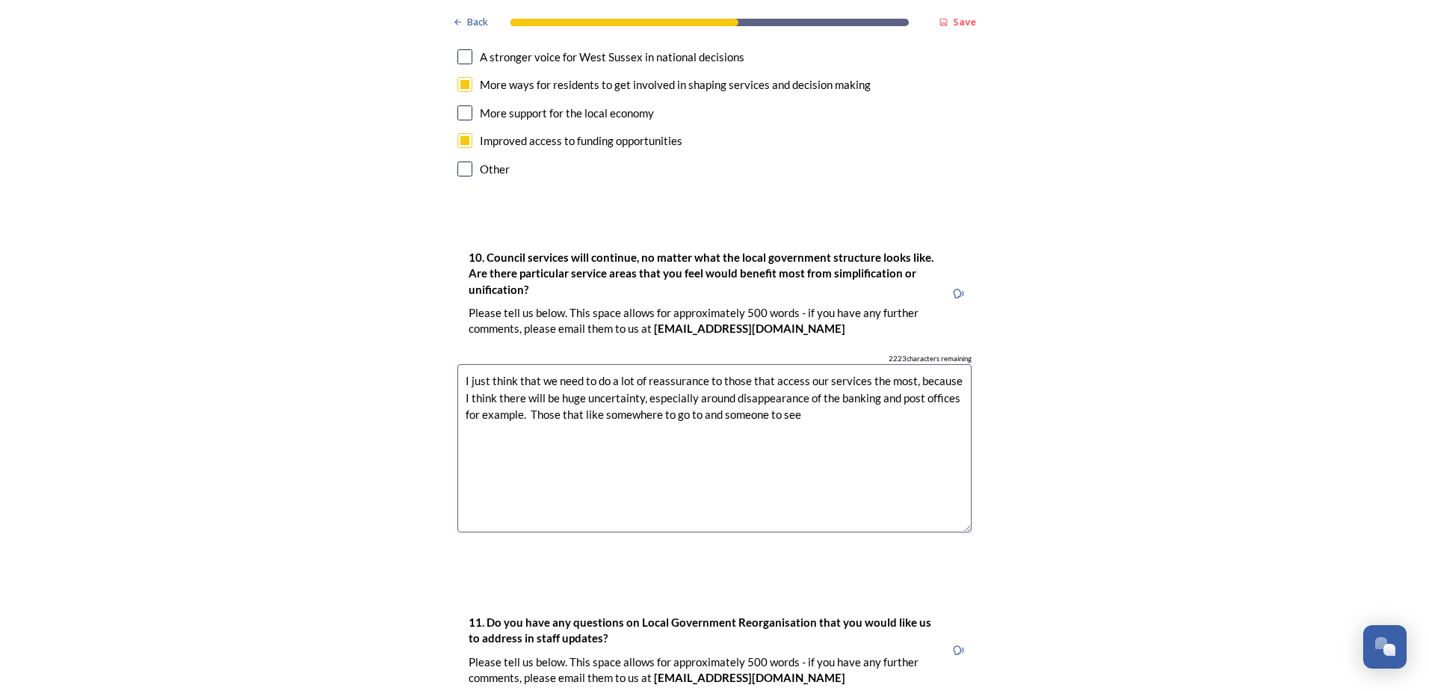
drag, startPoint x: 822, startPoint y: 342, endPoint x: 528, endPoint y: 337, distance: 294.6
click at [528, 364] on textarea "I just think that we need to do a lot of reassurance to those that access our s…" at bounding box center [715, 448] width 514 height 168
click at [913, 364] on textarea "I just think that we need to do a lot of reassurance to those that access our s…" at bounding box center [715, 448] width 514 height 168
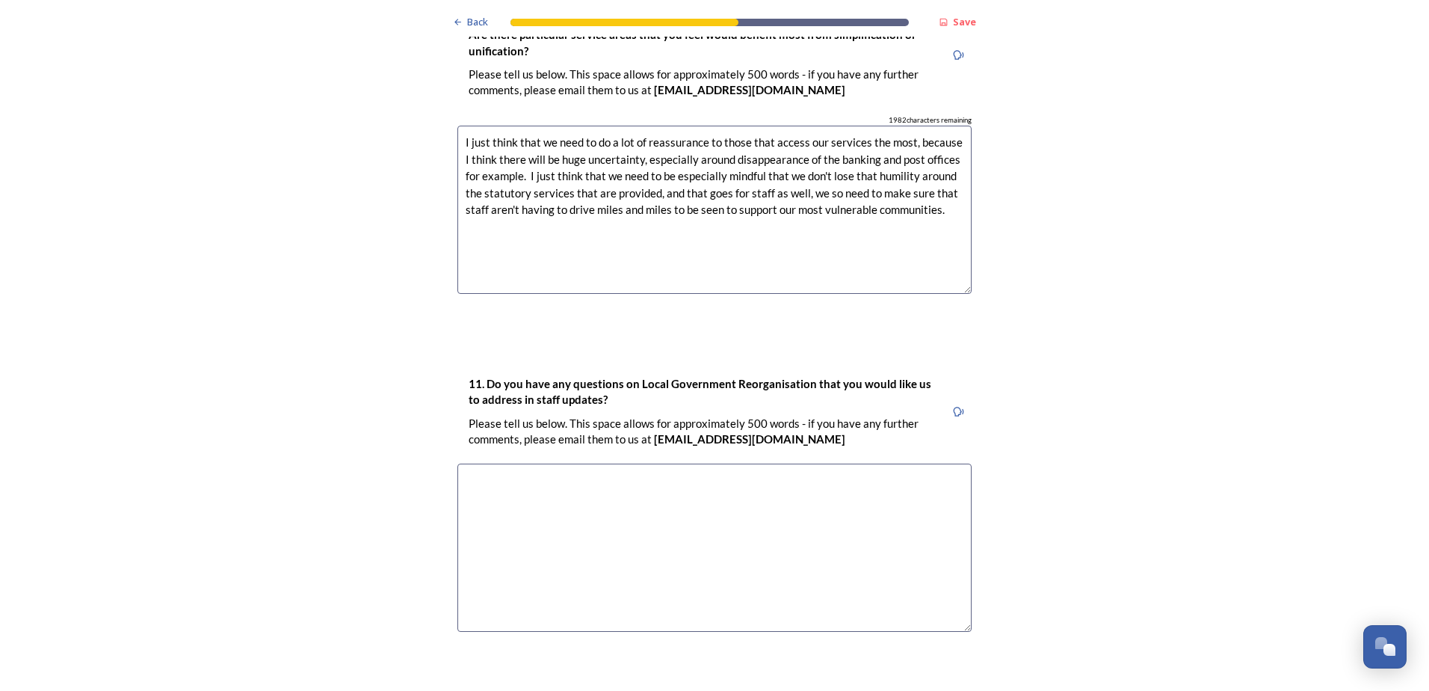
scroll to position [4329, 0]
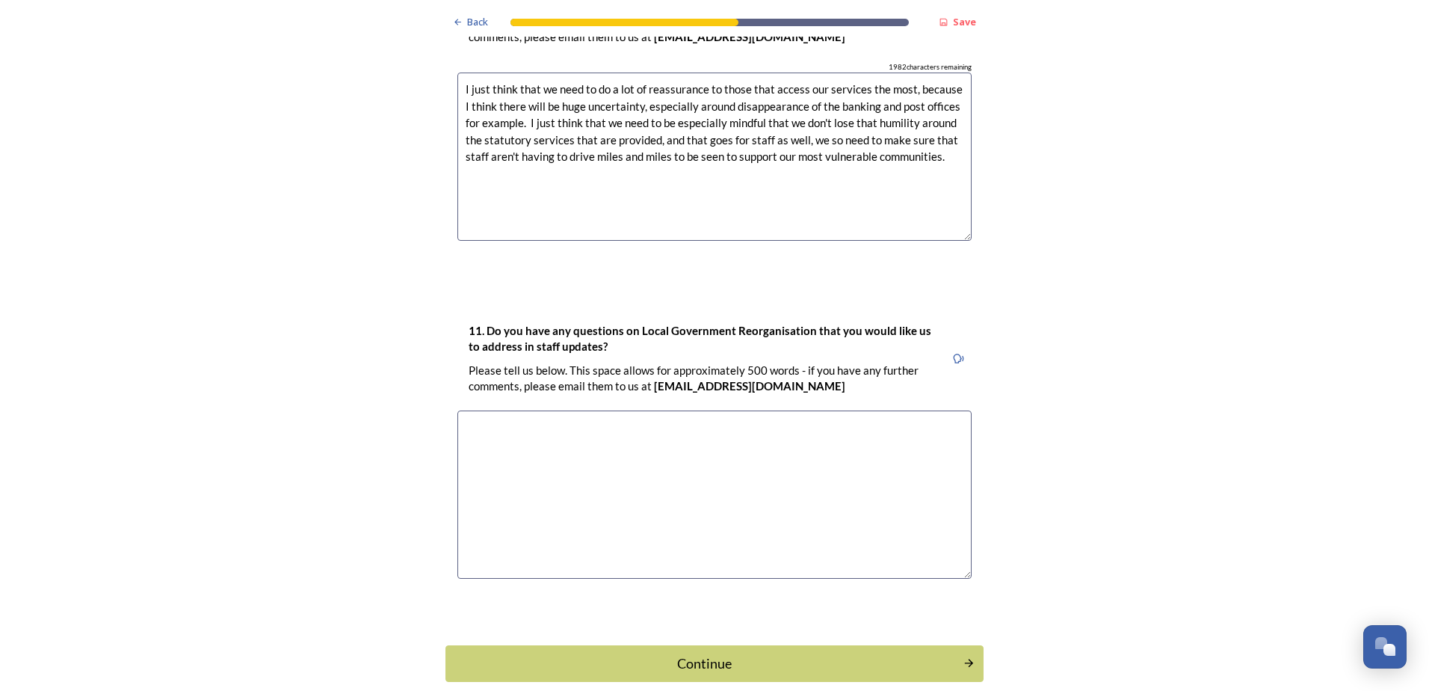
type textarea "I just think that we need to do a lot of reassurance to those that access our s…"
click at [649, 410] on textarea at bounding box center [715, 494] width 514 height 168
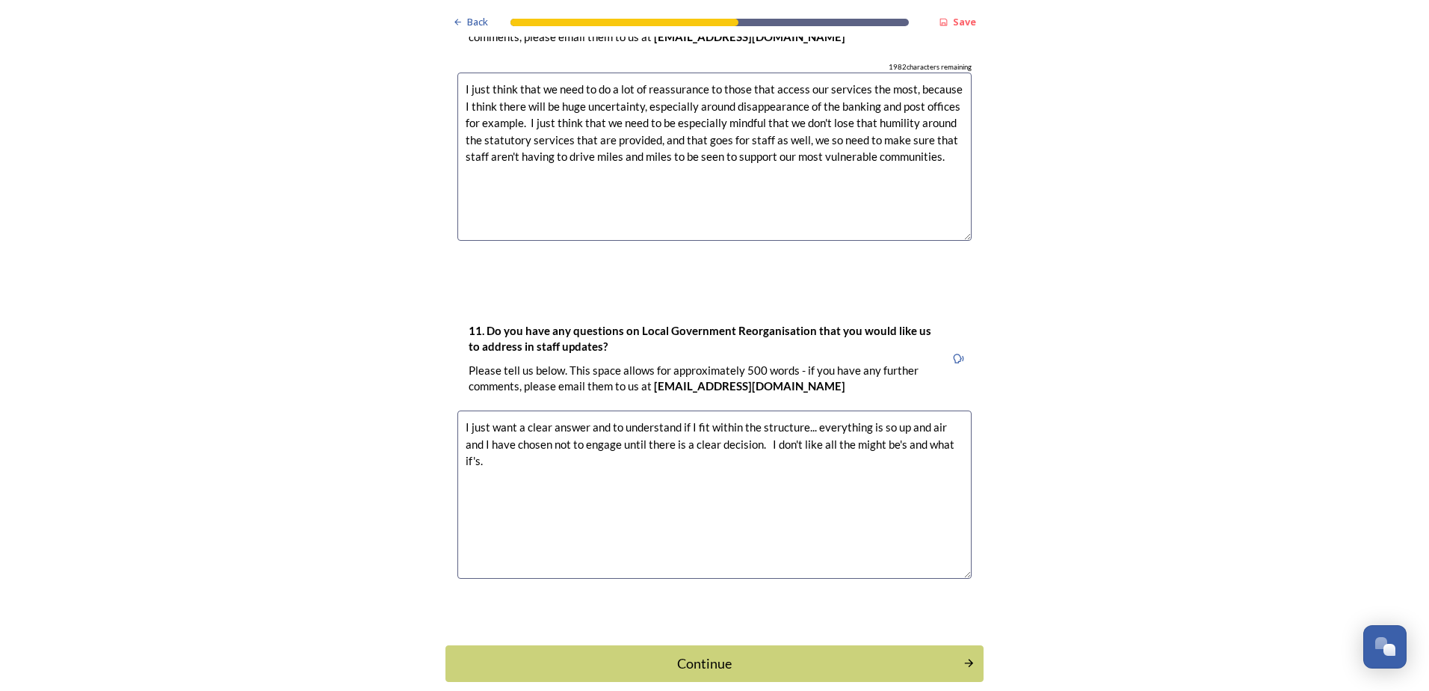
click at [941, 410] on textarea "I just want a clear answer and to understand if I fit within the structure... e…" at bounding box center [715, 494] width 514 height 168
type textarea "I just want a clear answer and to understand if I fit within the structure... e…"
click at [669, 653] on div "Continue" at bounding box center [705, 663] width 506 height 20
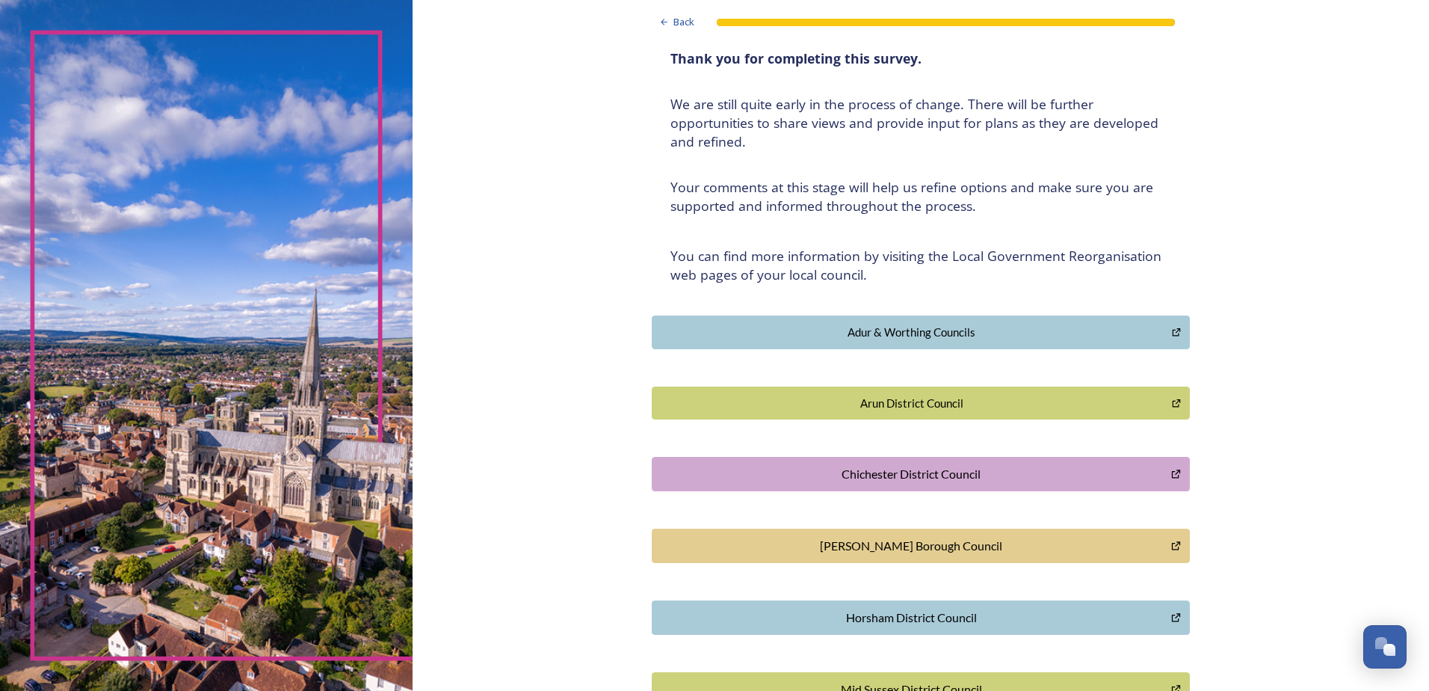
scroll to position [0, 0]
